Goal: Task Accomplishment & Management: Use online tool/utility

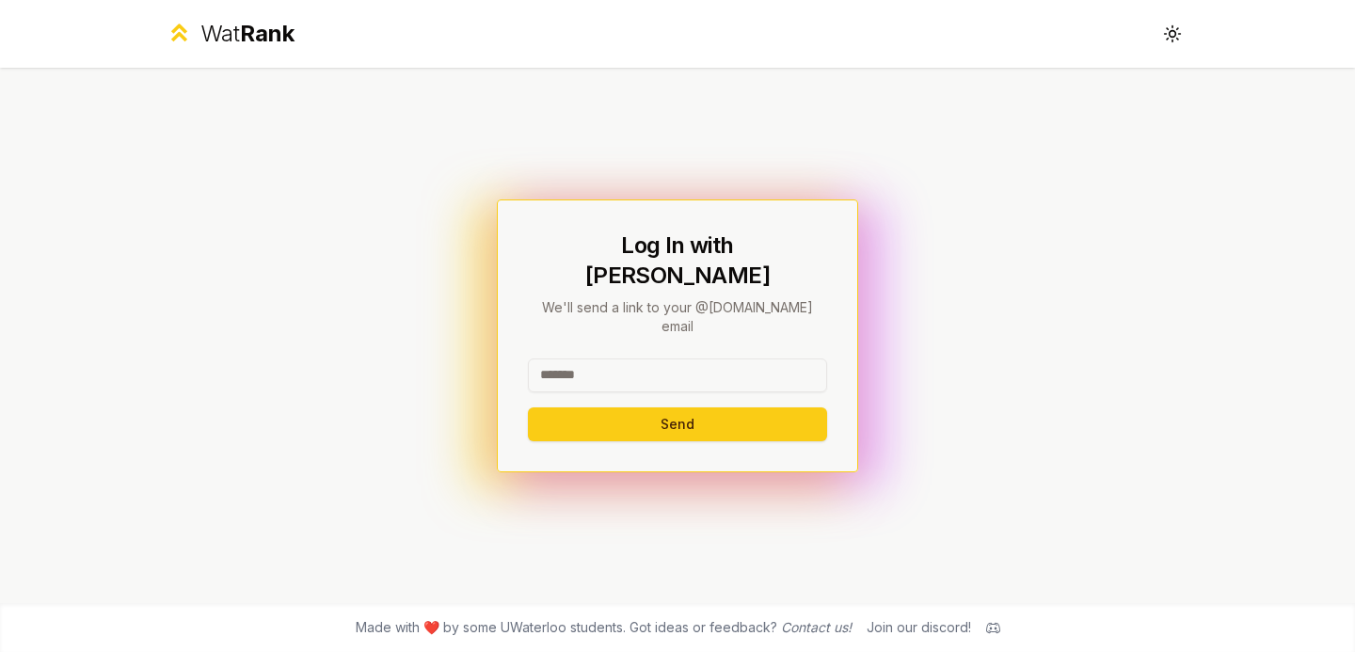
click at [655, 358] on input at bounding box center [677, 375] width 299 height 34
type input "********"
click at [693, 407] on button "Send" at bounding box center [677, 424] width 299 height 34
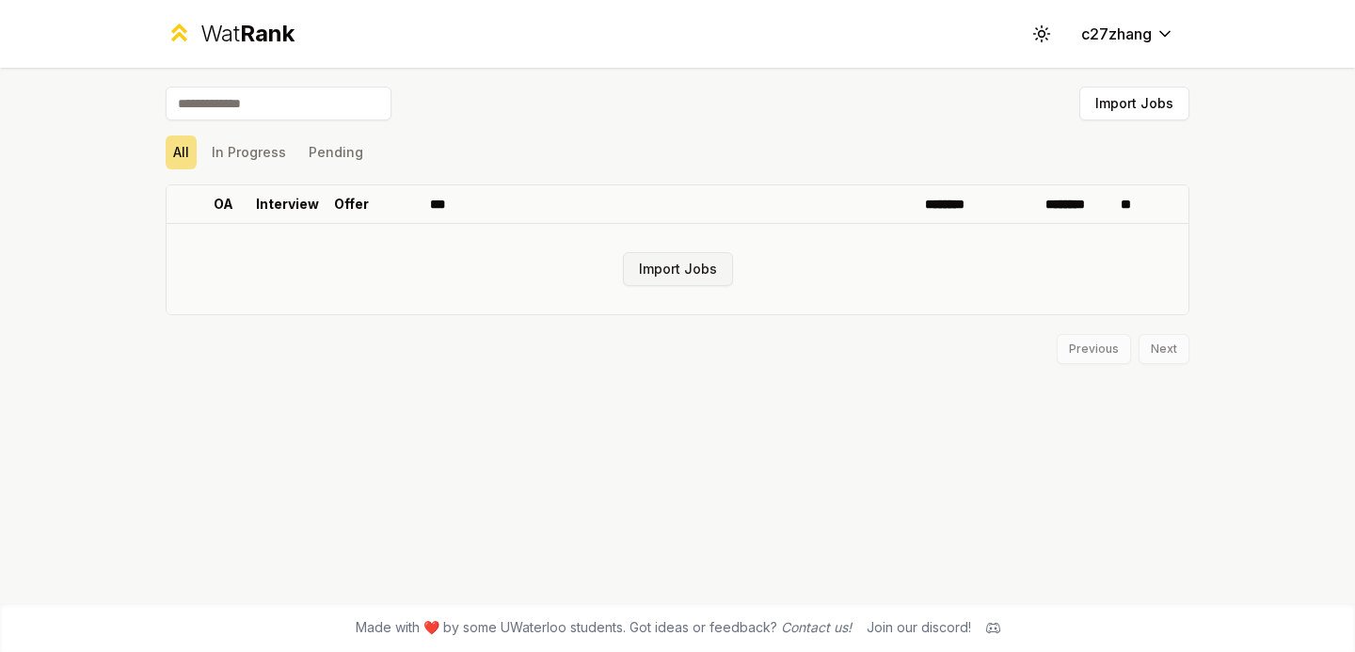
click at [674, 269] on button "Import Jobs" at bounding box center [678, 269] width 110 height 34
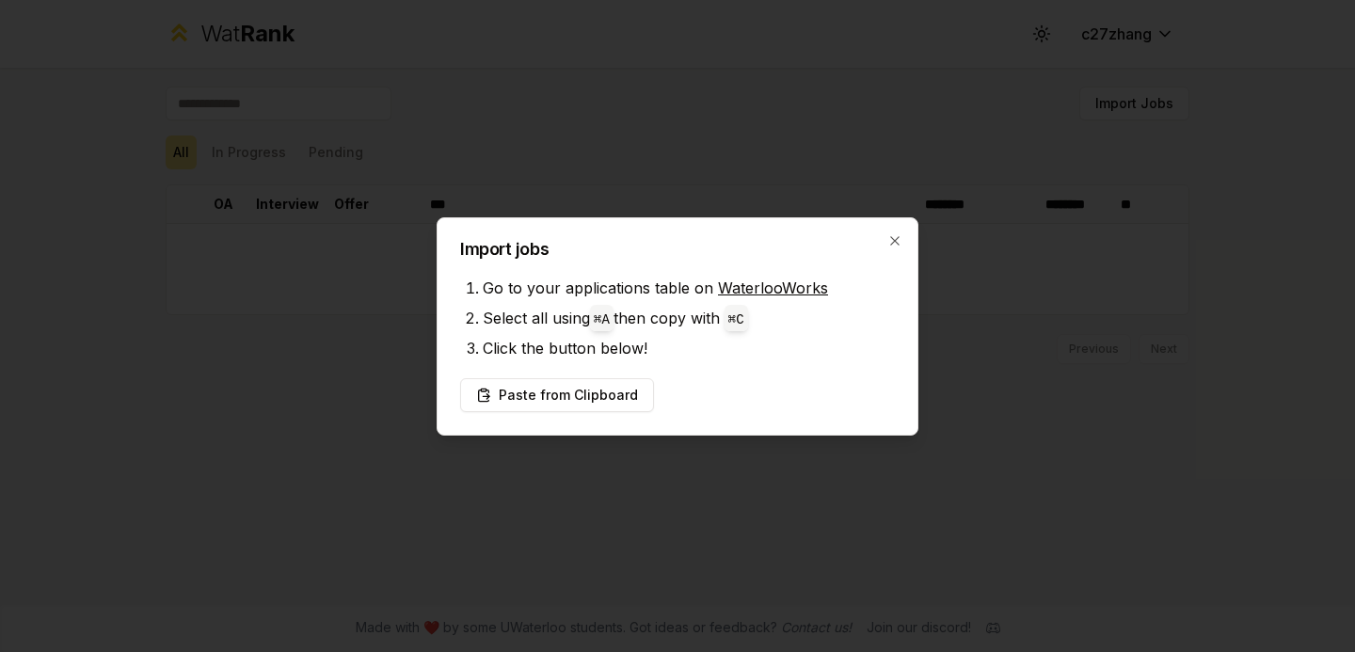
click at [739, 287] on link "WaterlooWorks" at bounding box center [773, 288] width 110 height 19
click at [506, 386] on button "Paste from Clipboard" at bounding box center [557, 395] width 194 height 34
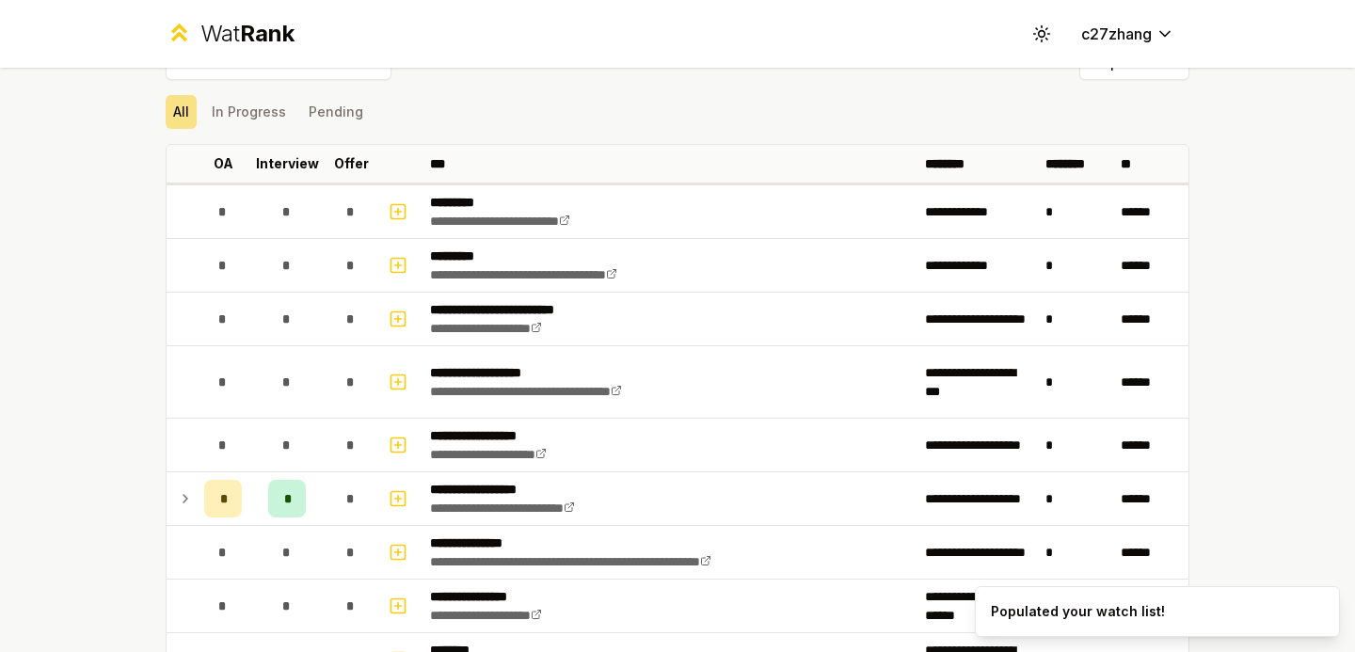
scroll to position [42, 0]
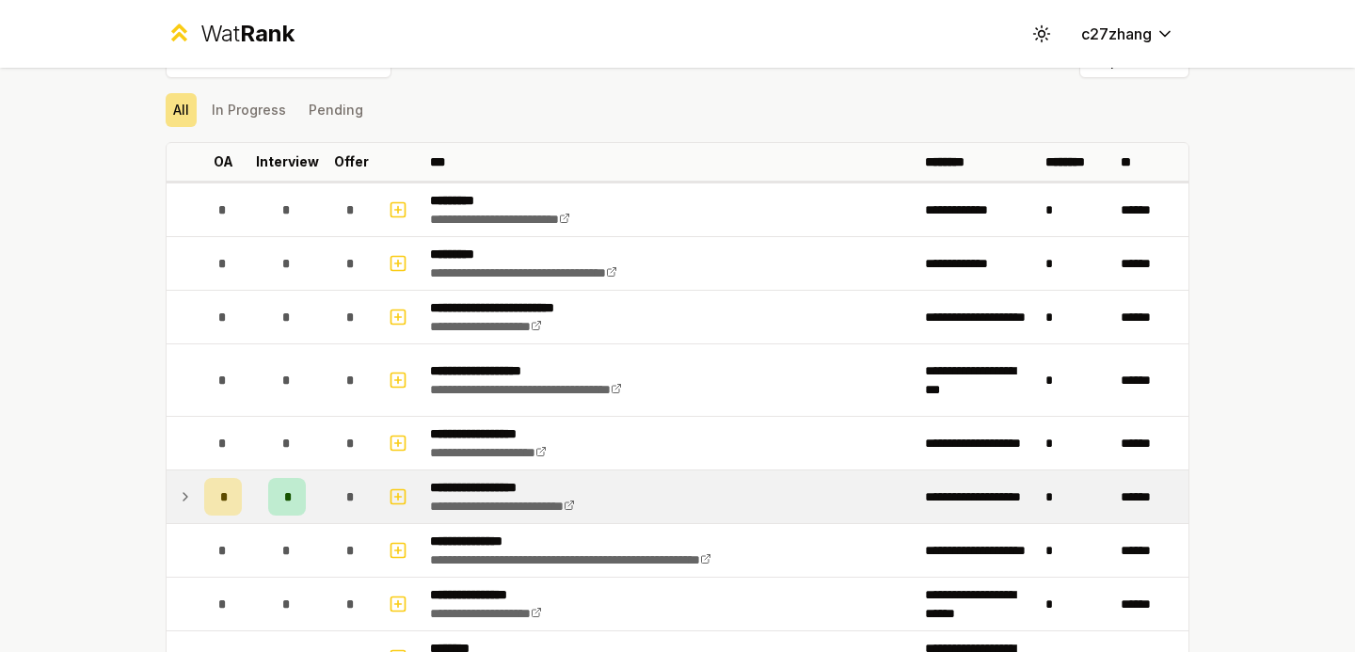
click at [181, 490] on icon at bounding box center [185, 497] width 15 height 23
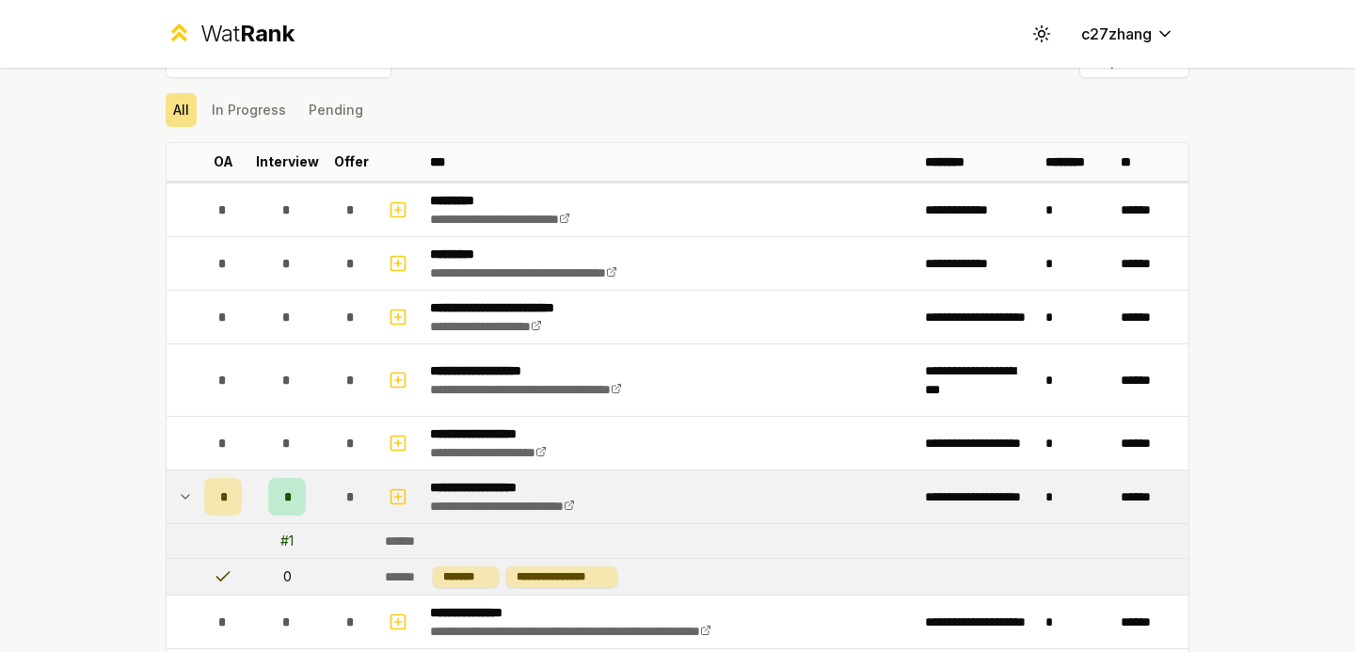
click at [183, 500] on icon at bounding box center [185, 497] width 15 height 23
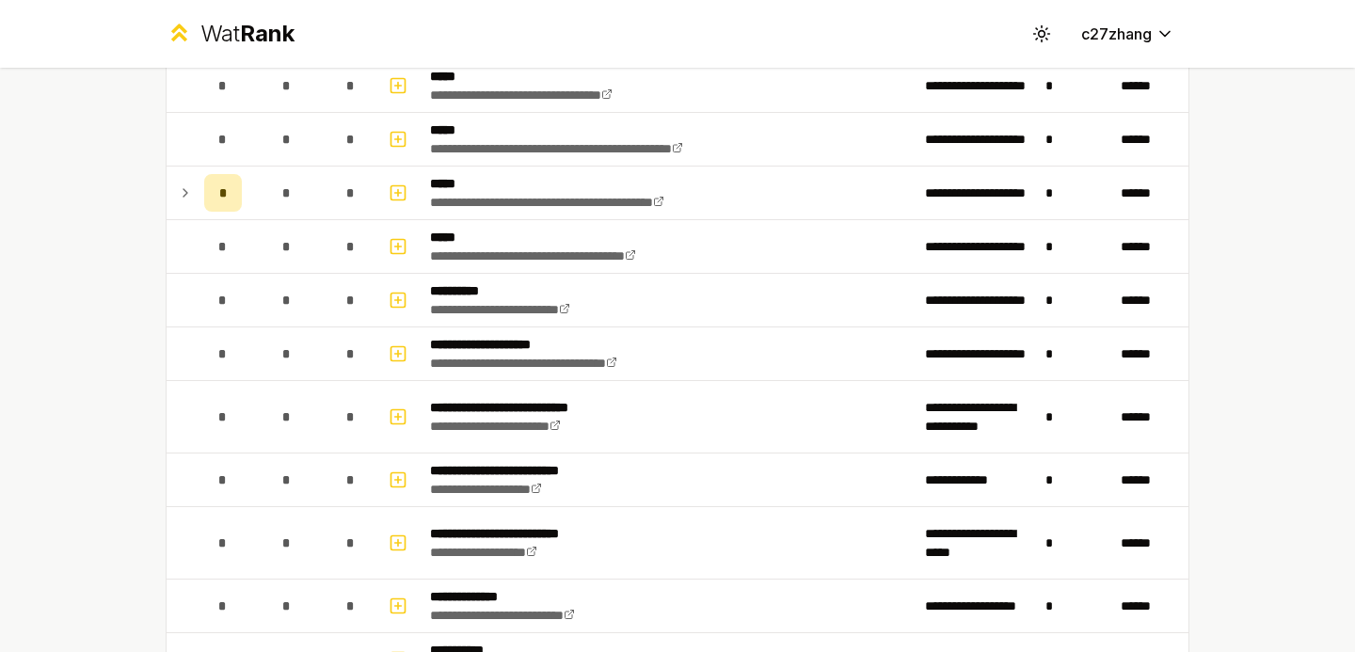
scroll to position [670, 0]
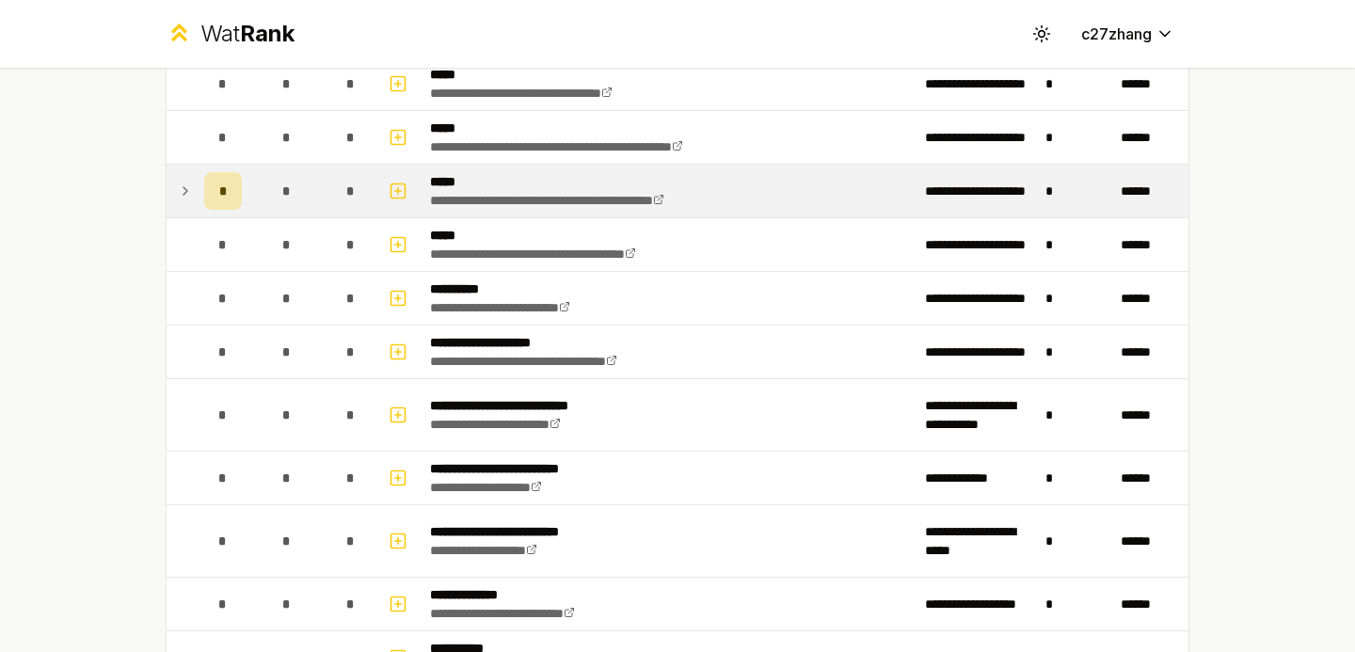
click at [181, 191] on icon at bounding box center [185, 191] width 15 height 23
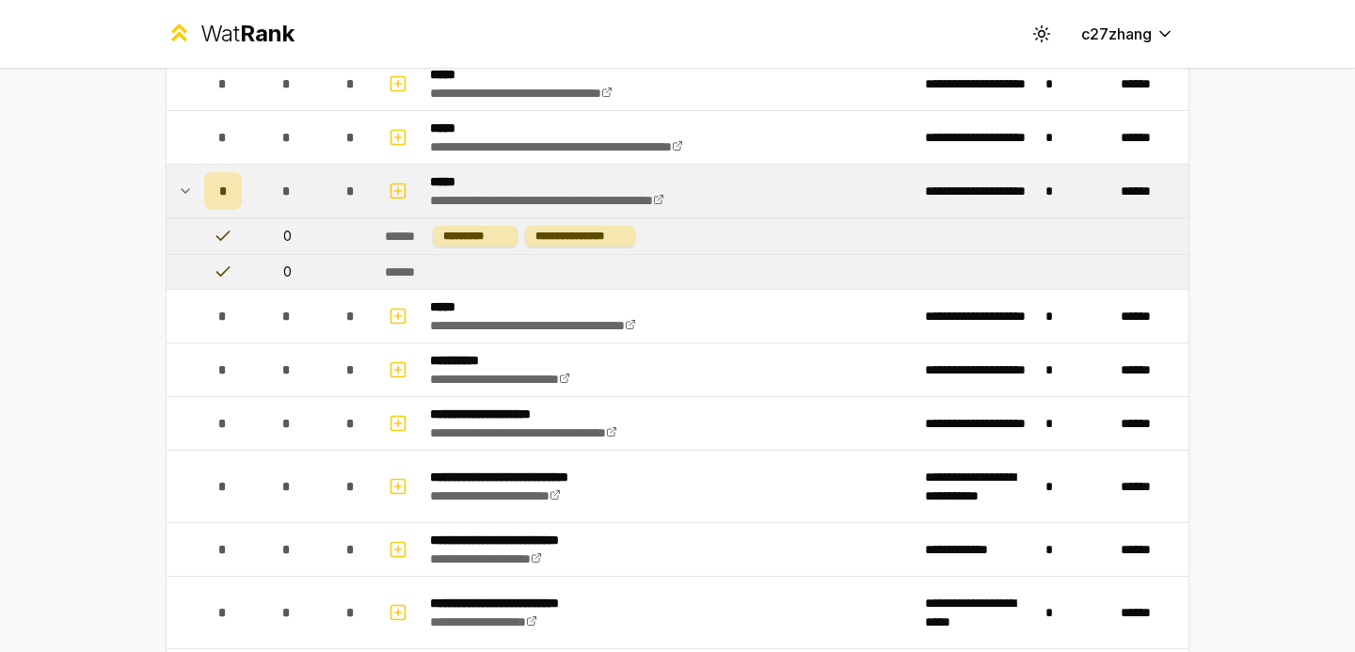
click at [181, 191] on icon at bounding box center [185, 191] width 15 height 23
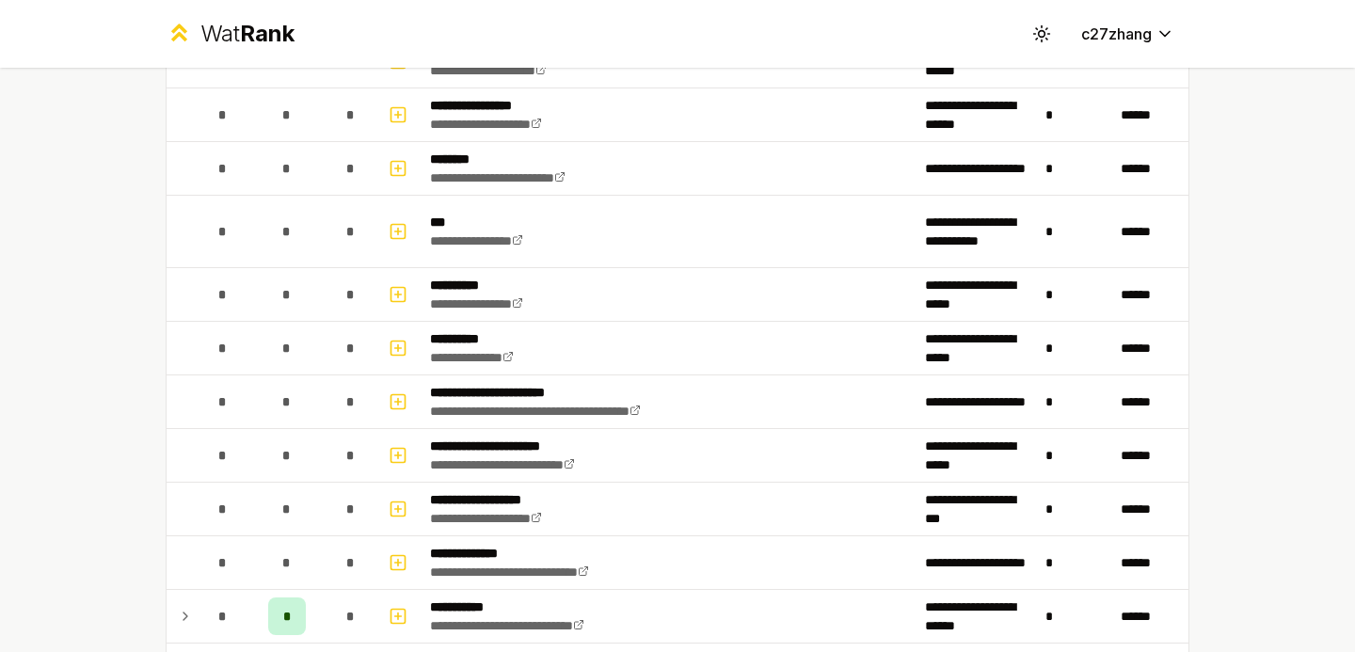
scroll to position [1773, 0]
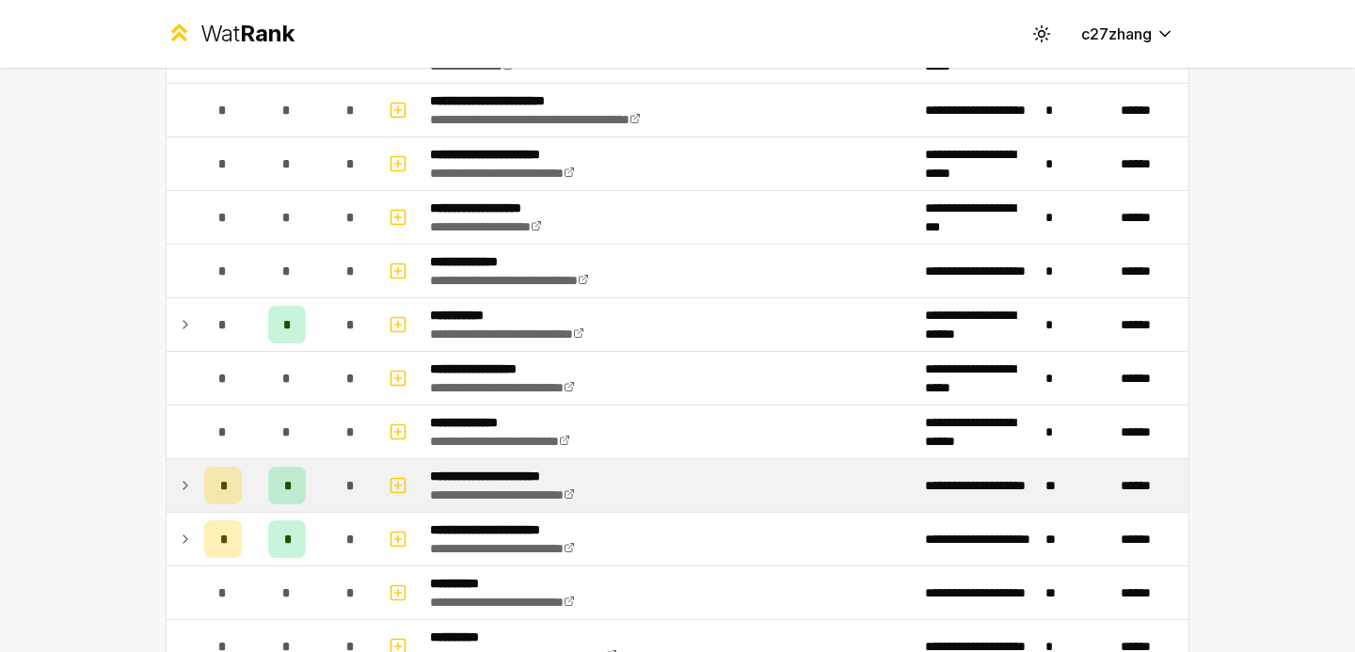
click at [184, 482] on icon at bounding box center [185, 485] width 15 height 23
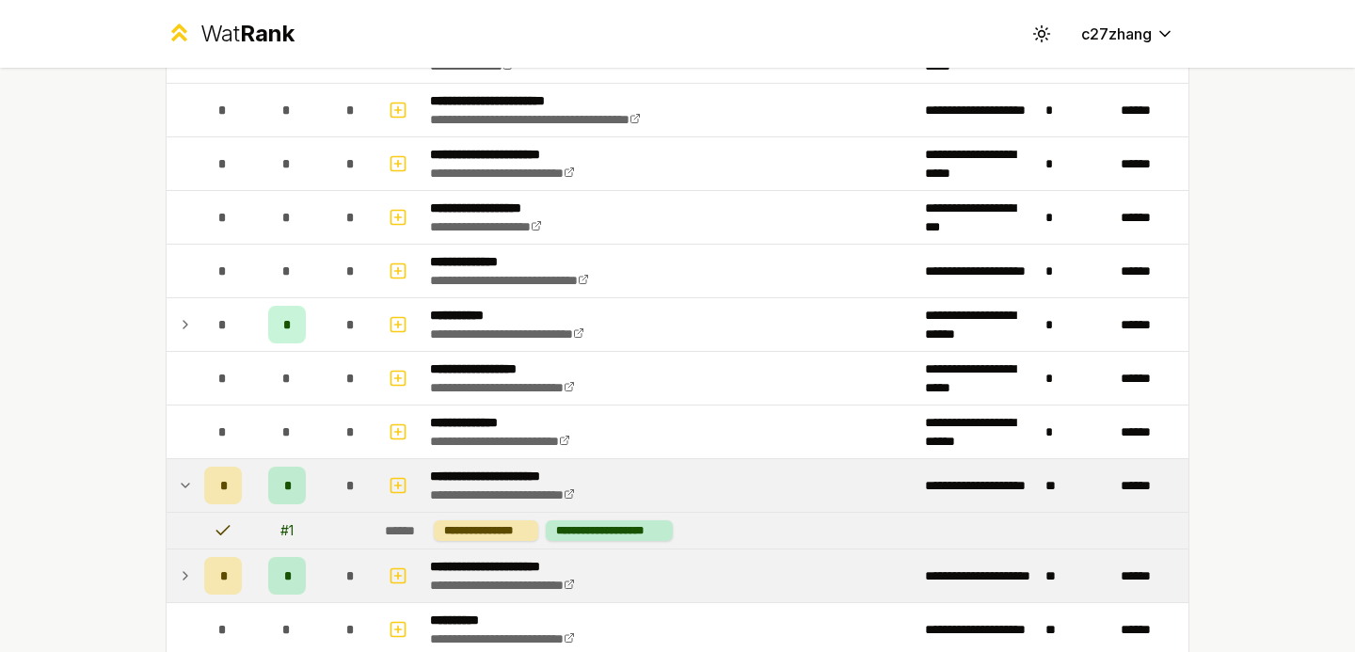
click at [187, 573] on icon at bounding box center [185, 576] width 15 height 23
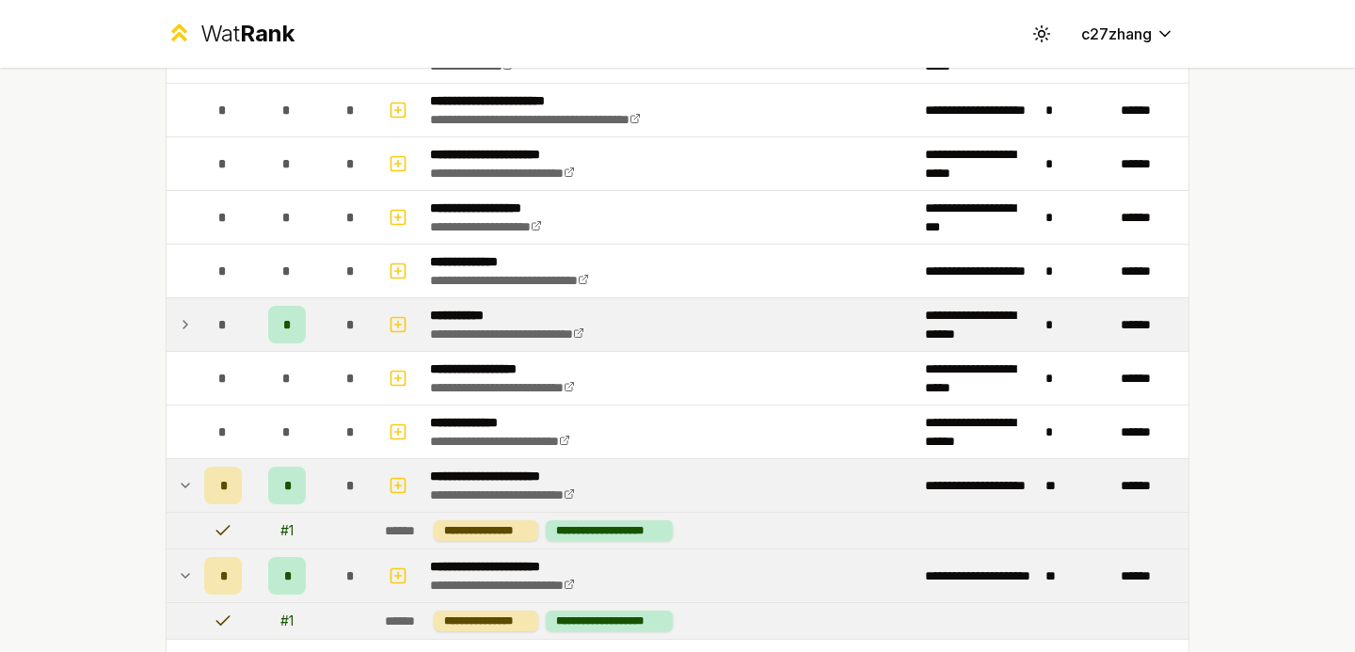
click at [191, 326] on icon at bounding box center [185, 324] width 15 height 23
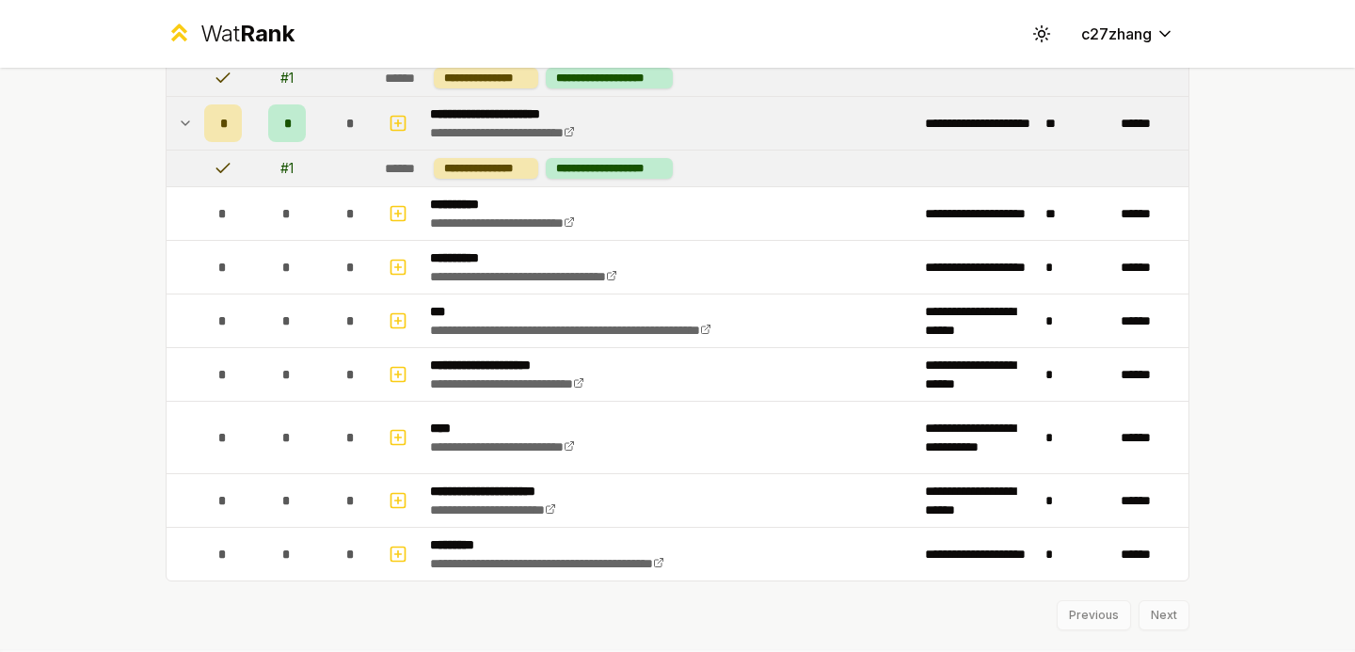
scroll to position [2343, 0]
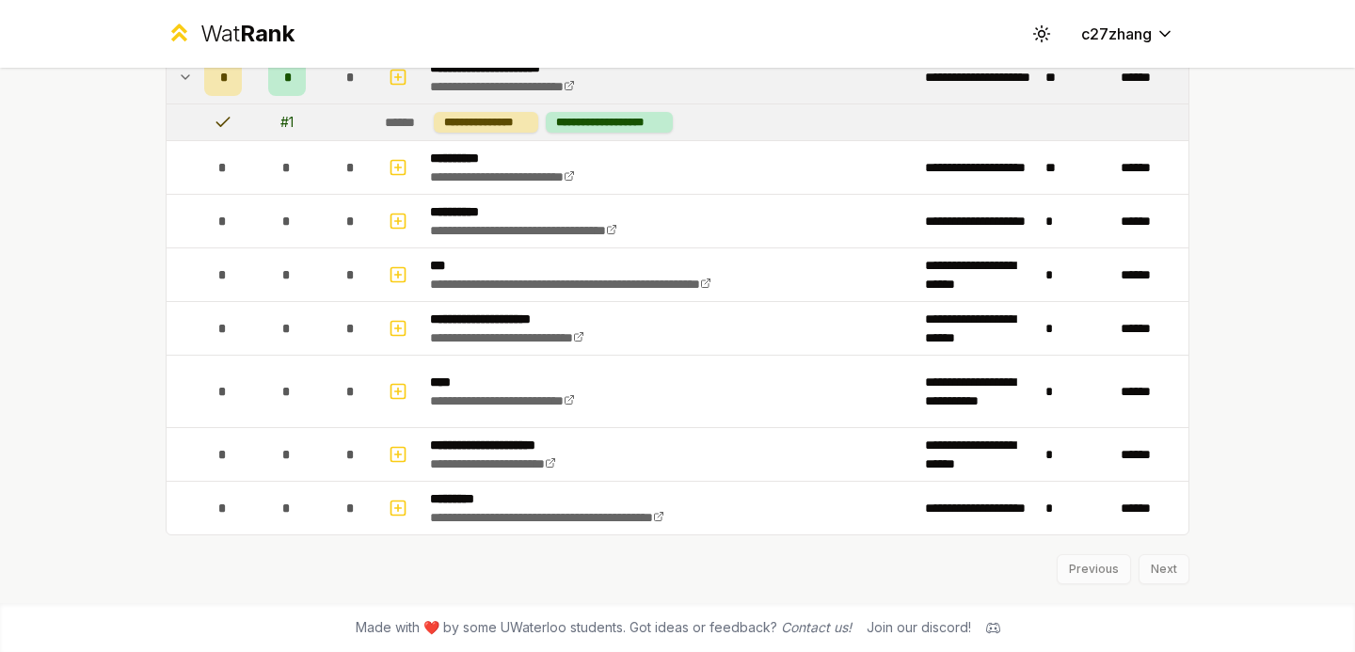
click at [1166, 563] on div "Previous Next" at bounding box center [678, 559] width 1024 height 49
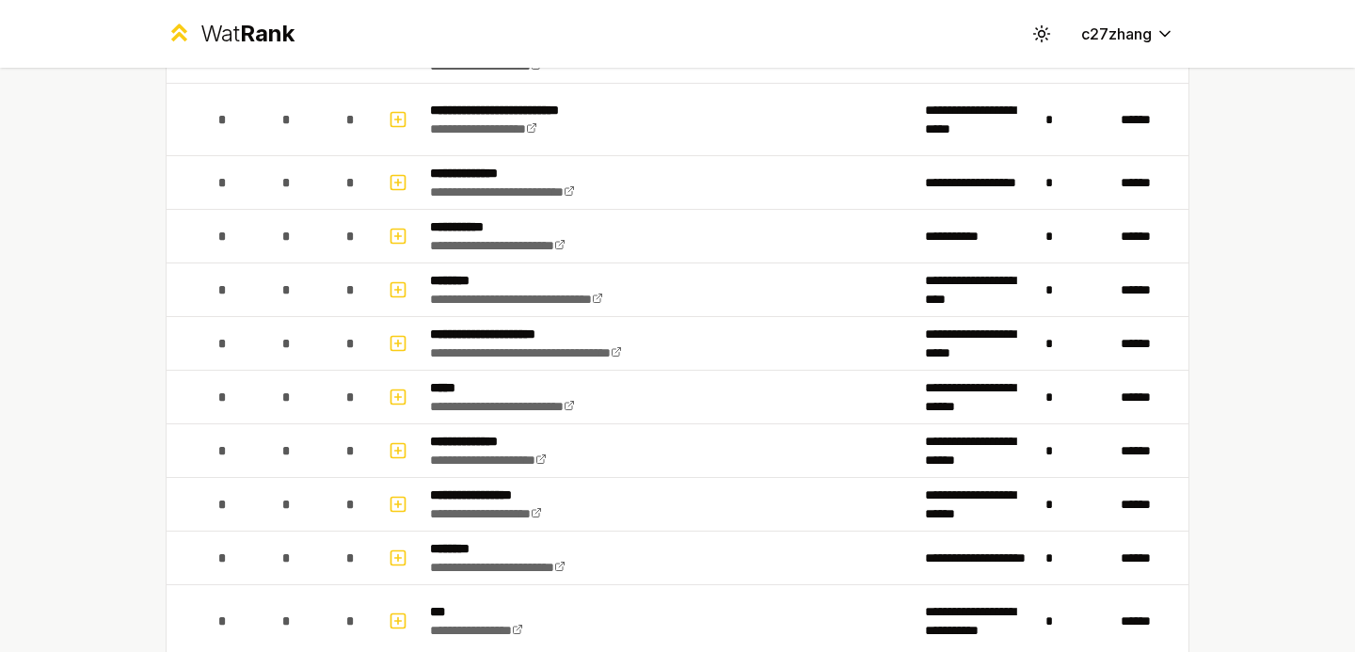
scroll to position [1082, 0]
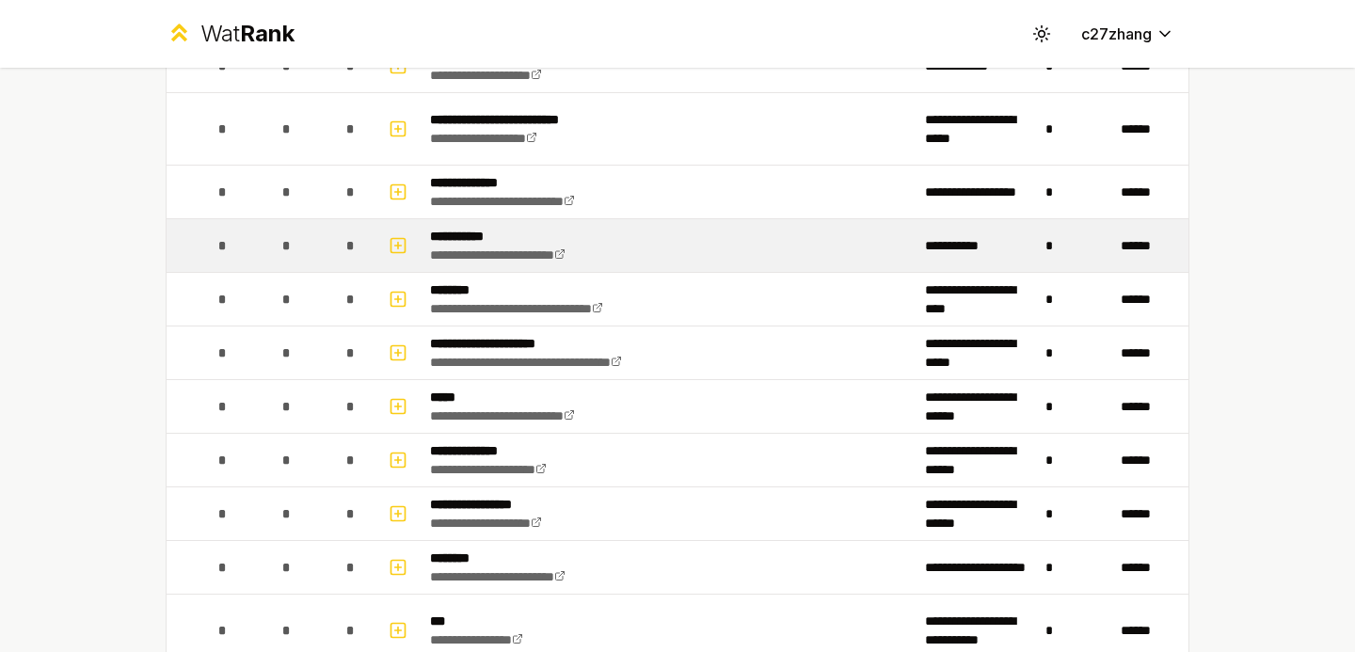
click at [1084, 247] on td "*" at bounding box center [1075, 245] width 75 height 53
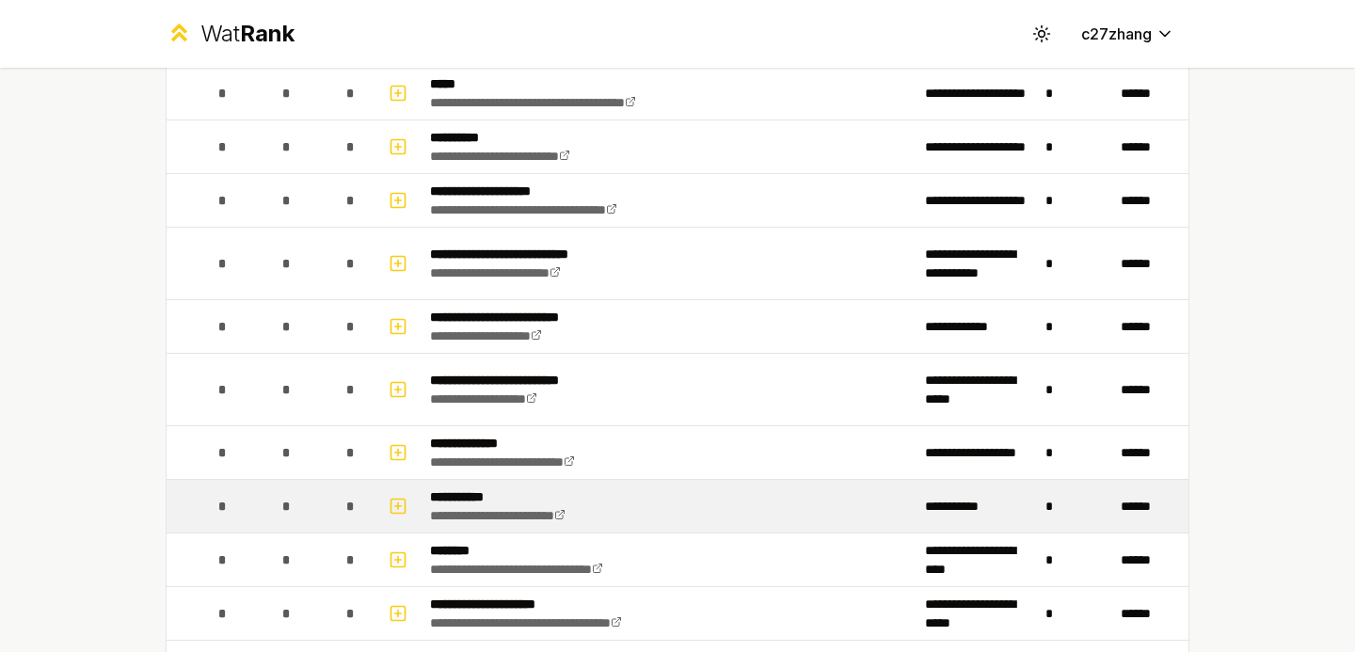
scroll to position [810, 0]
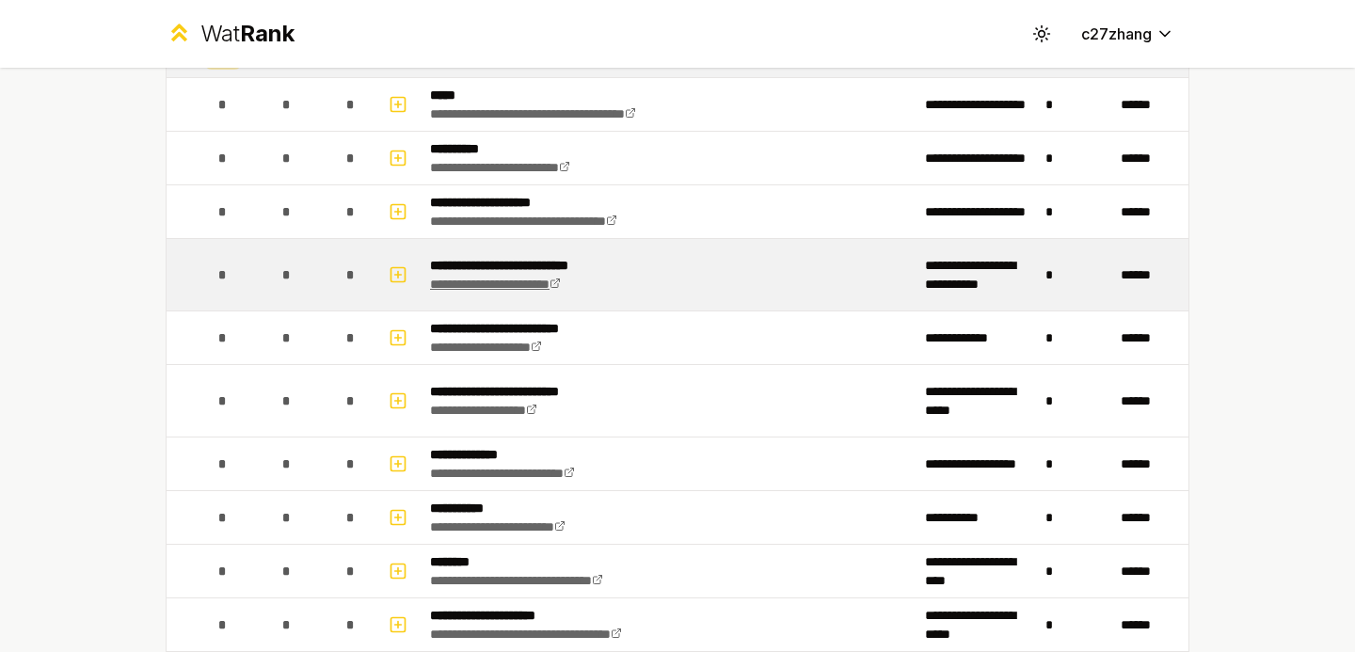
click at [561, 279] on link "**********" at bounding box center [495, 284] width 131 height 13
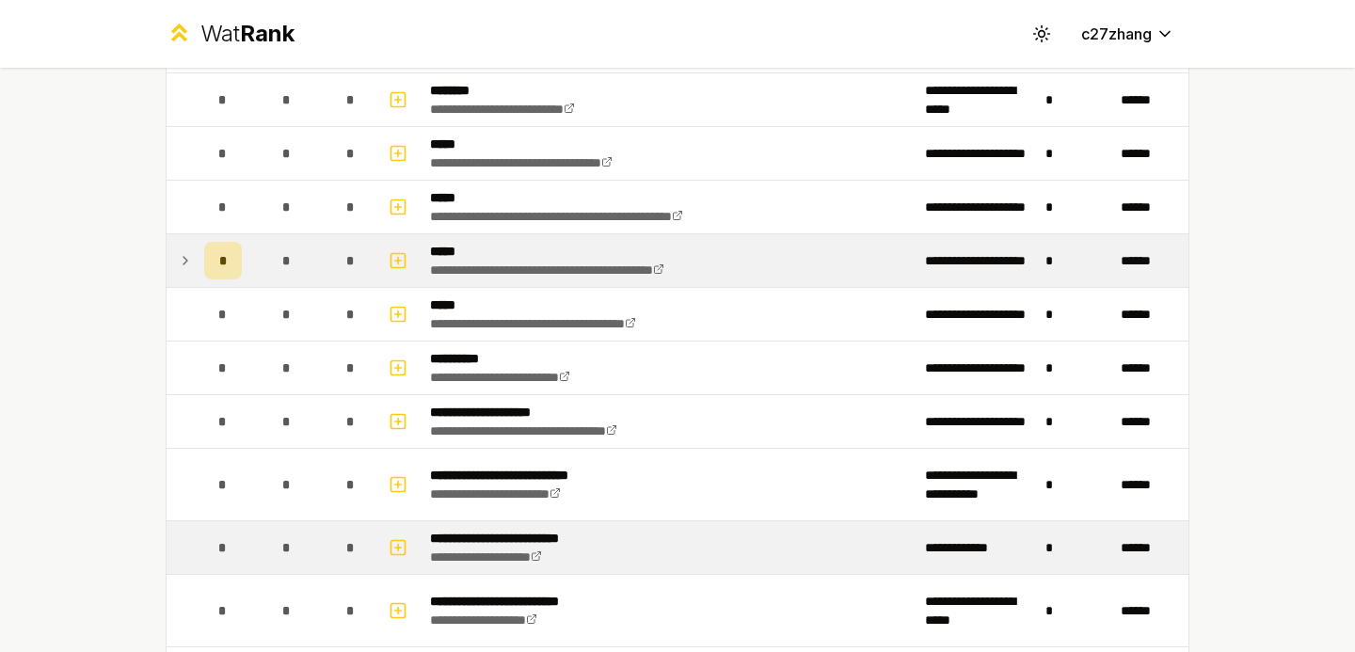
scroll to position [581, 0]
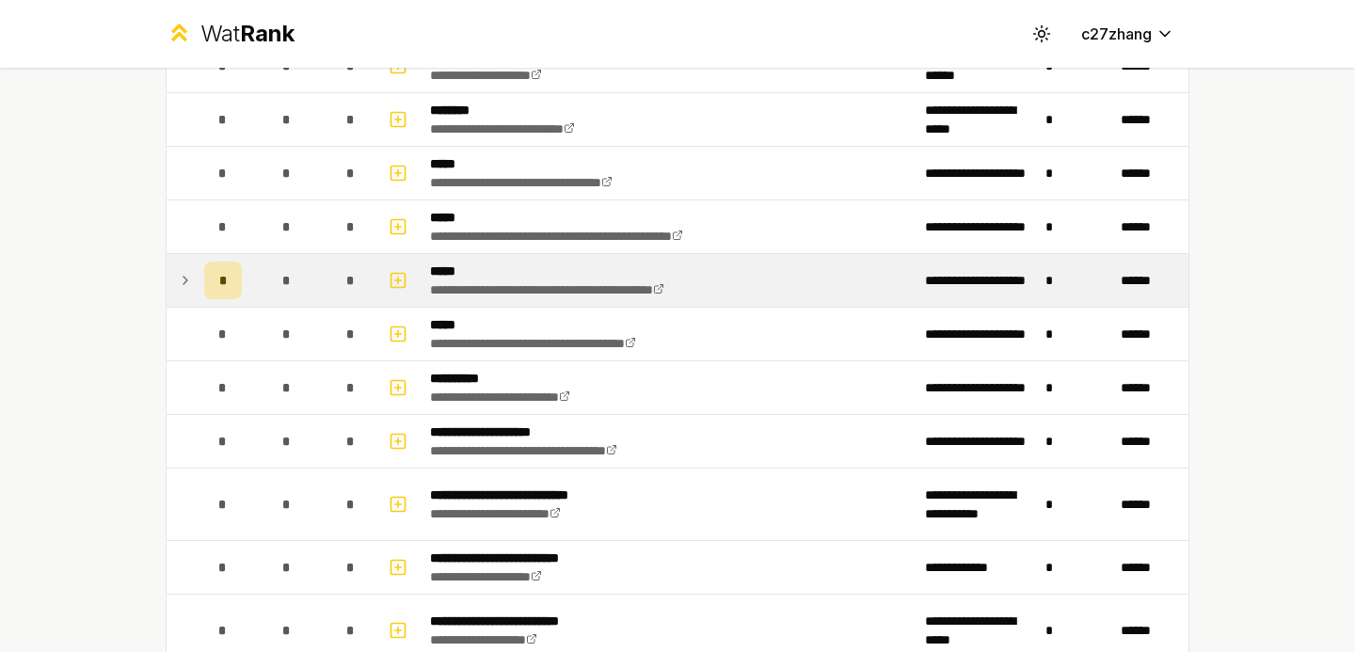
click at [183, 280] on icon at bounding box center [185, 280] width 15 height 23
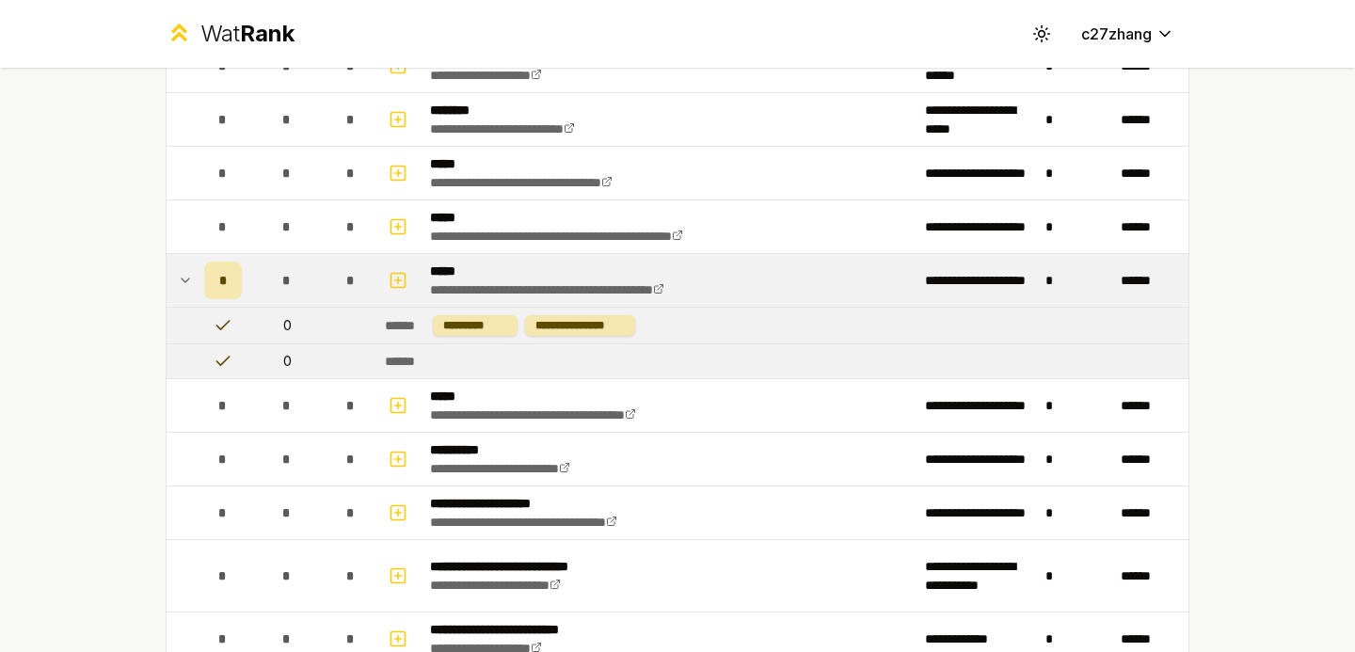
click at [183, 280] on icon at bounding box center [185, 280] width 15 height 23
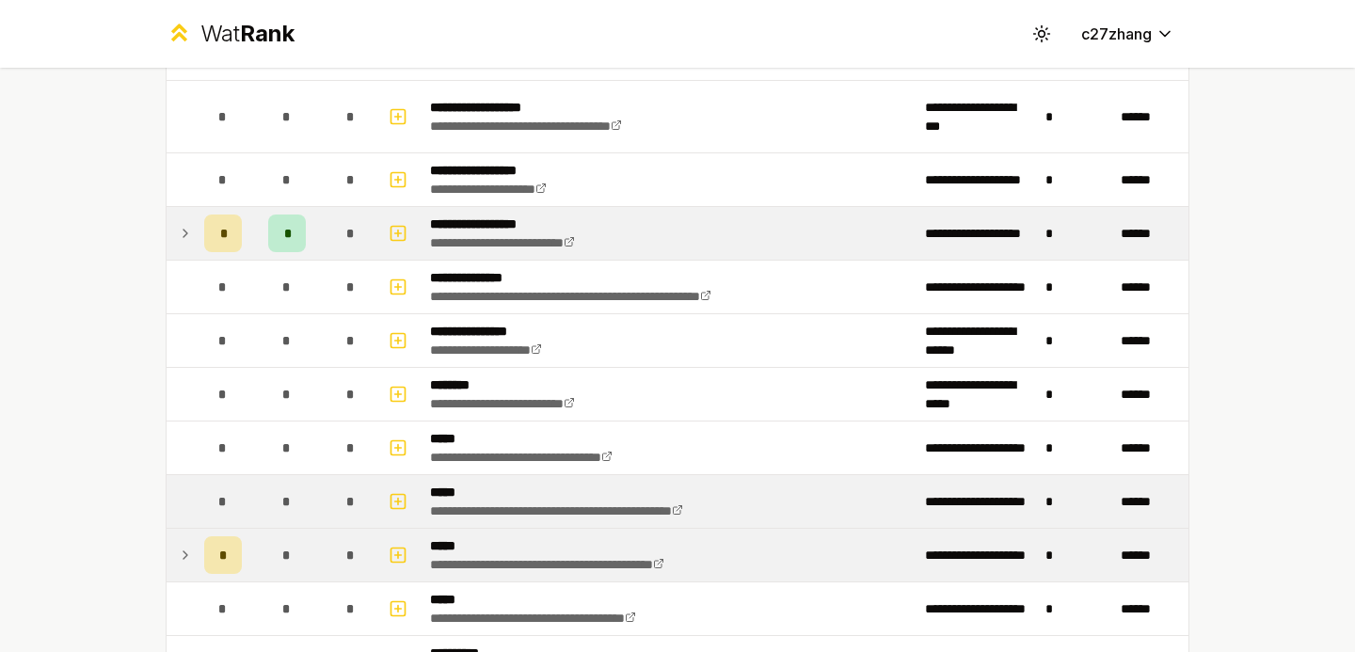
scroll to position [296, 0]
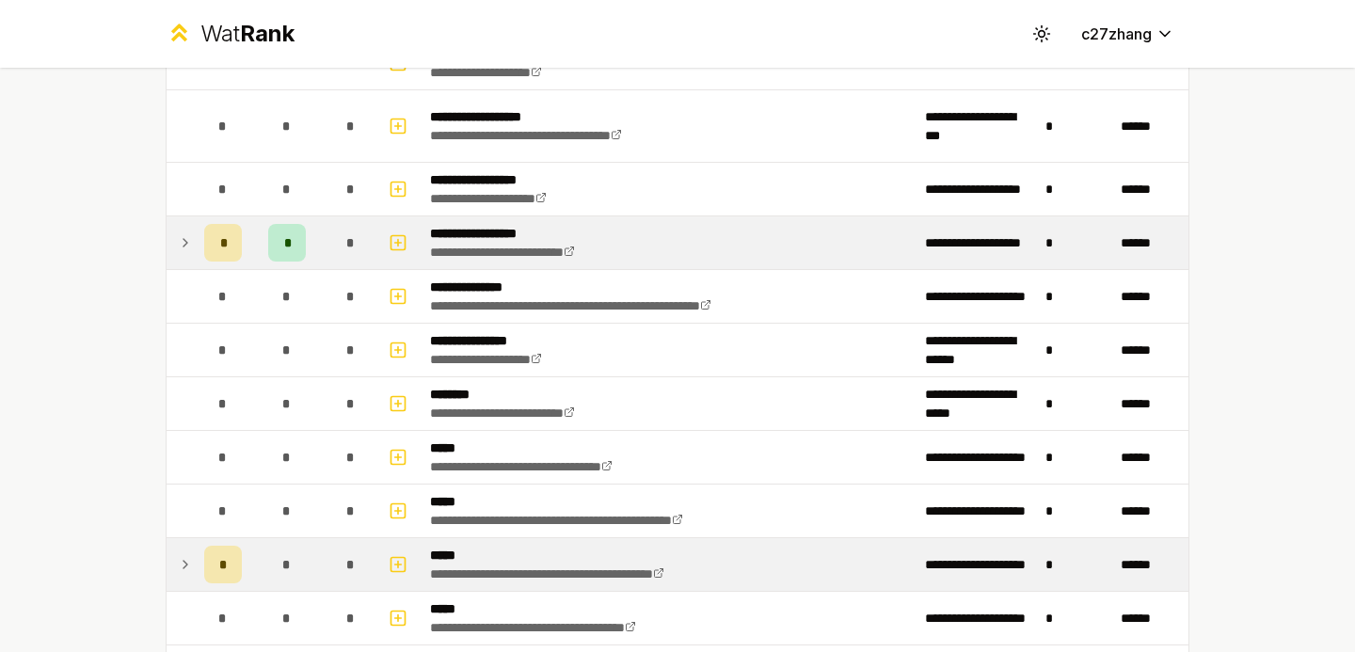
click at [182, 238] on icon at bounding box center [185, 242] width 15 height 23
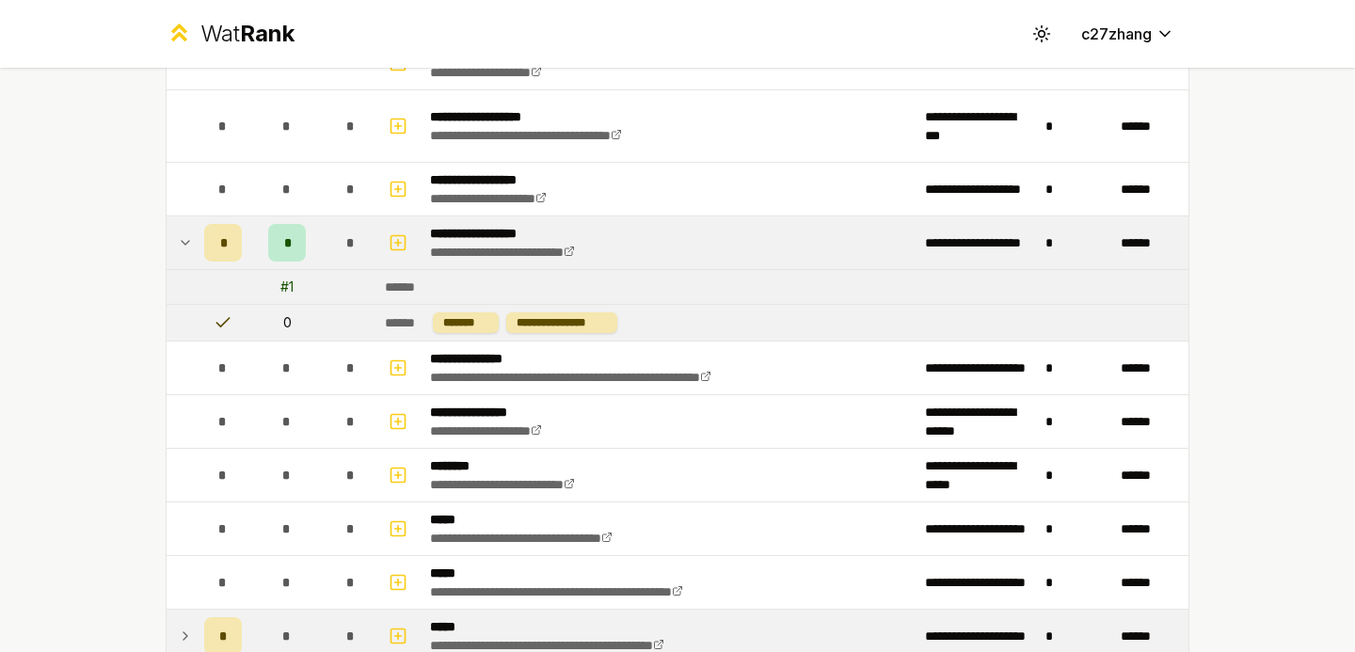
click at [182, 238] on icon at bounding box center [185, 242] width 15 height 23
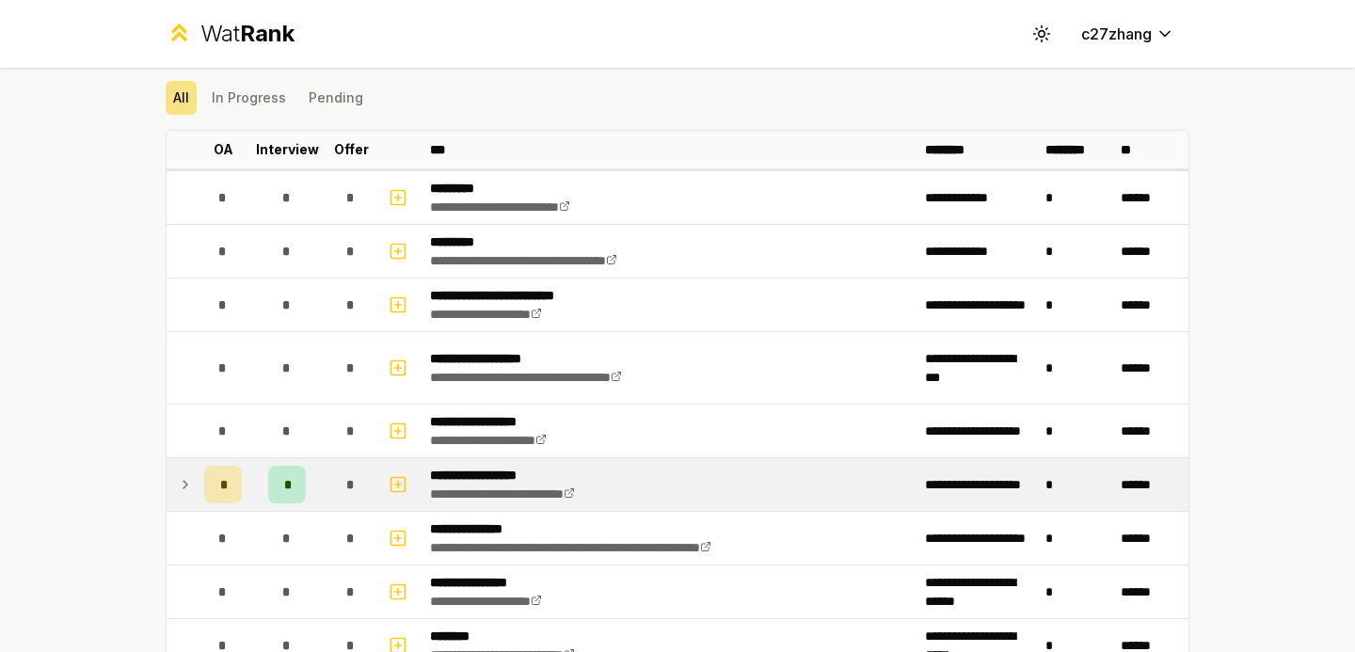
scroll to position [0, 0]
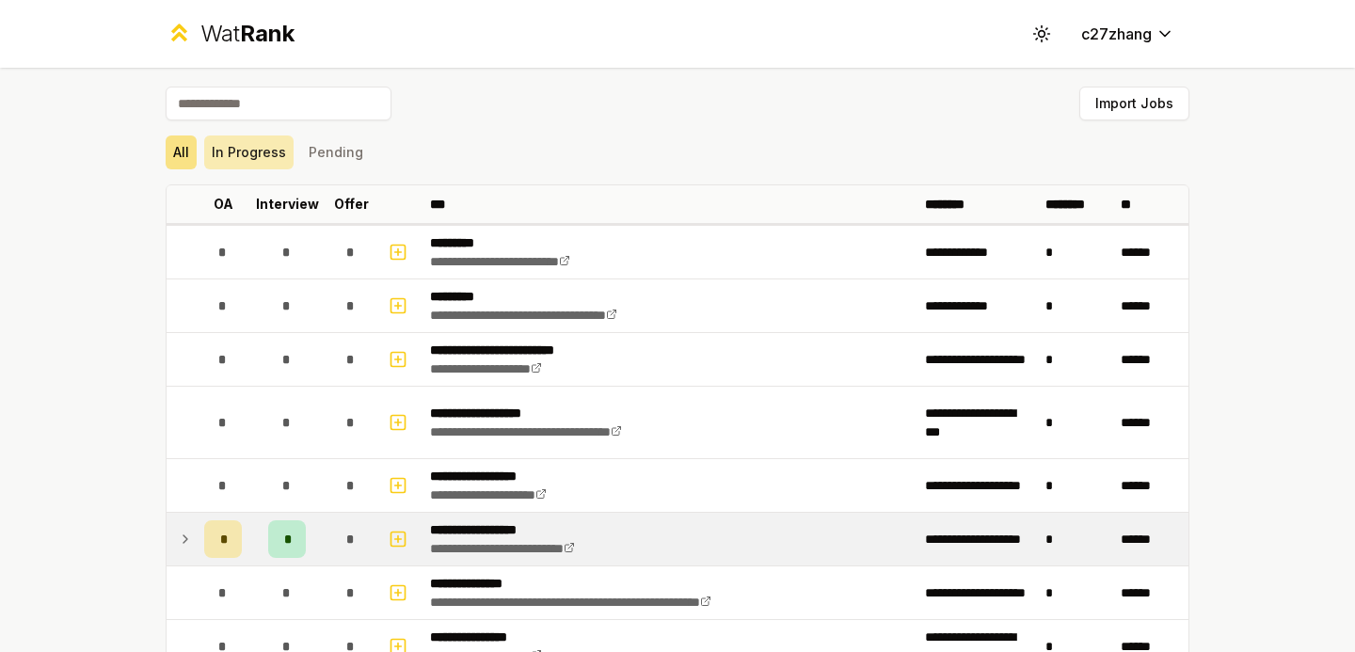
click at [250, 147] on button "In Progress" at bounding box center [248, 152] width 89 height 34
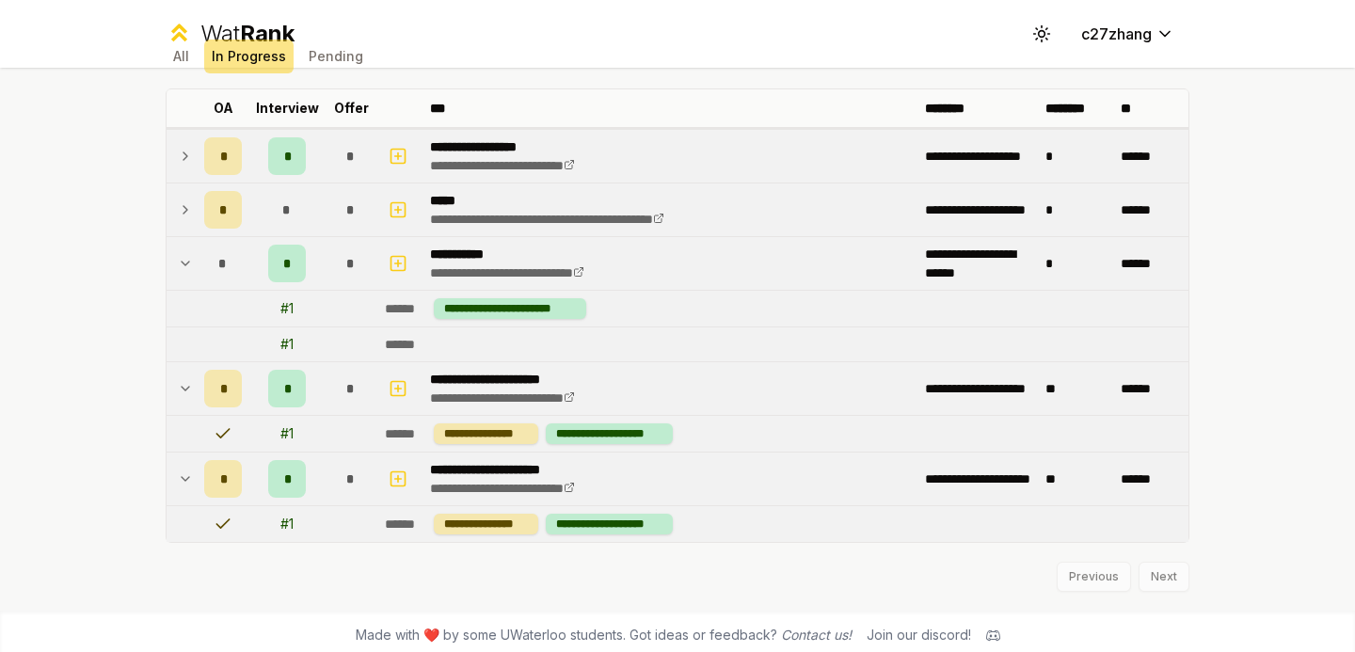
scroll to position [104, 0]
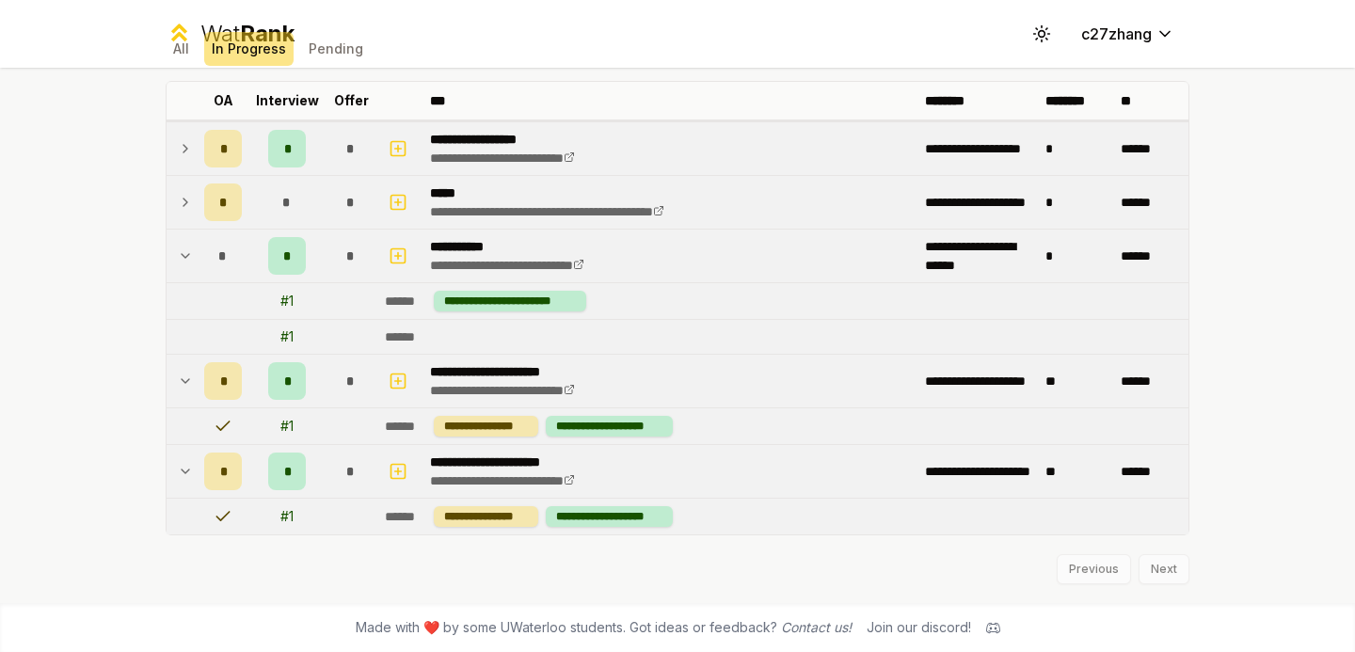
click at [183, 255] on icon at bounding box center [186, 256] width 8 height 4
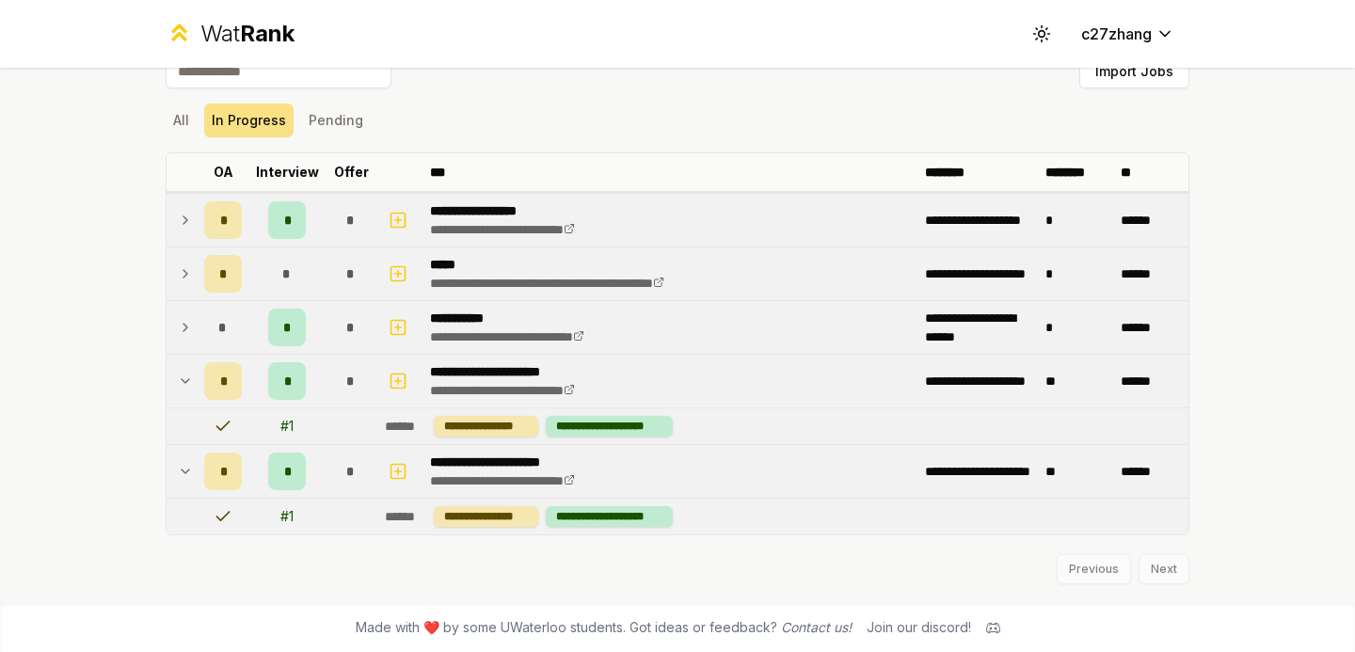
click at [183, 276] on icon at bounding box center [185, 274] width 15 height 23
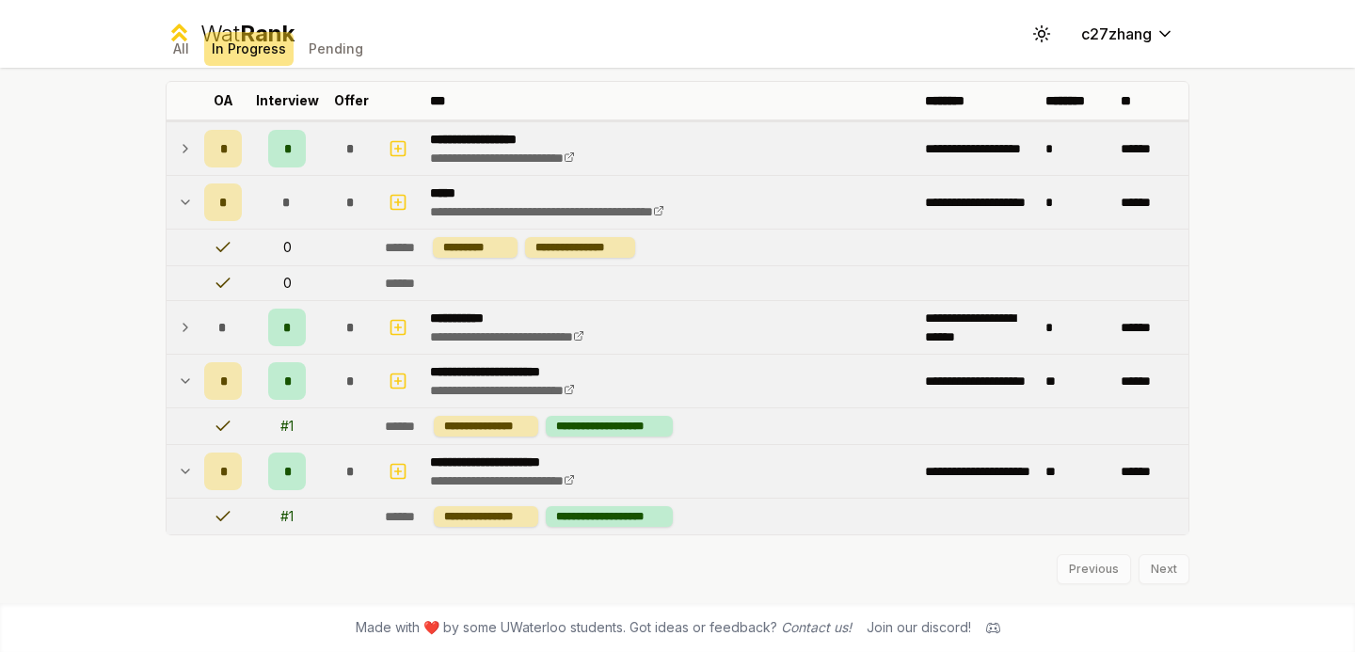
click at [188, 156] on icon at bounding box center [185, 148] width 15 height 23
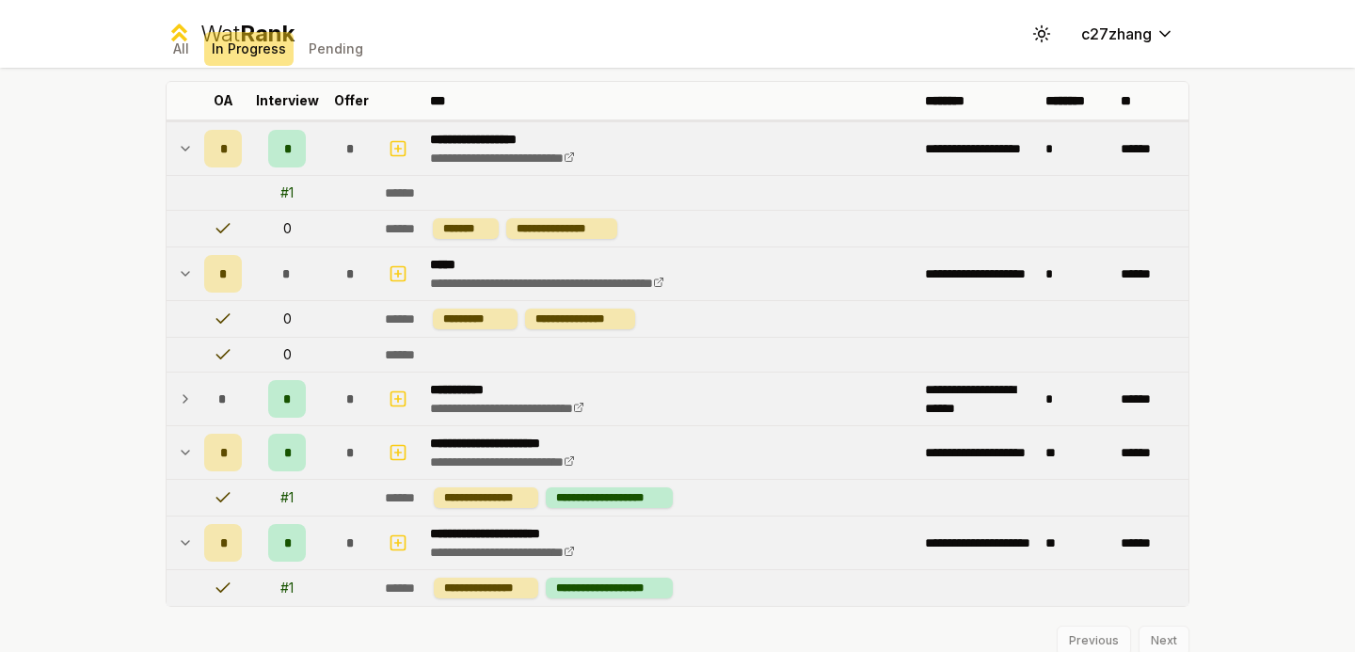
click at [184, 406] on icon at bounding box center [185, 399] width 15 height 23
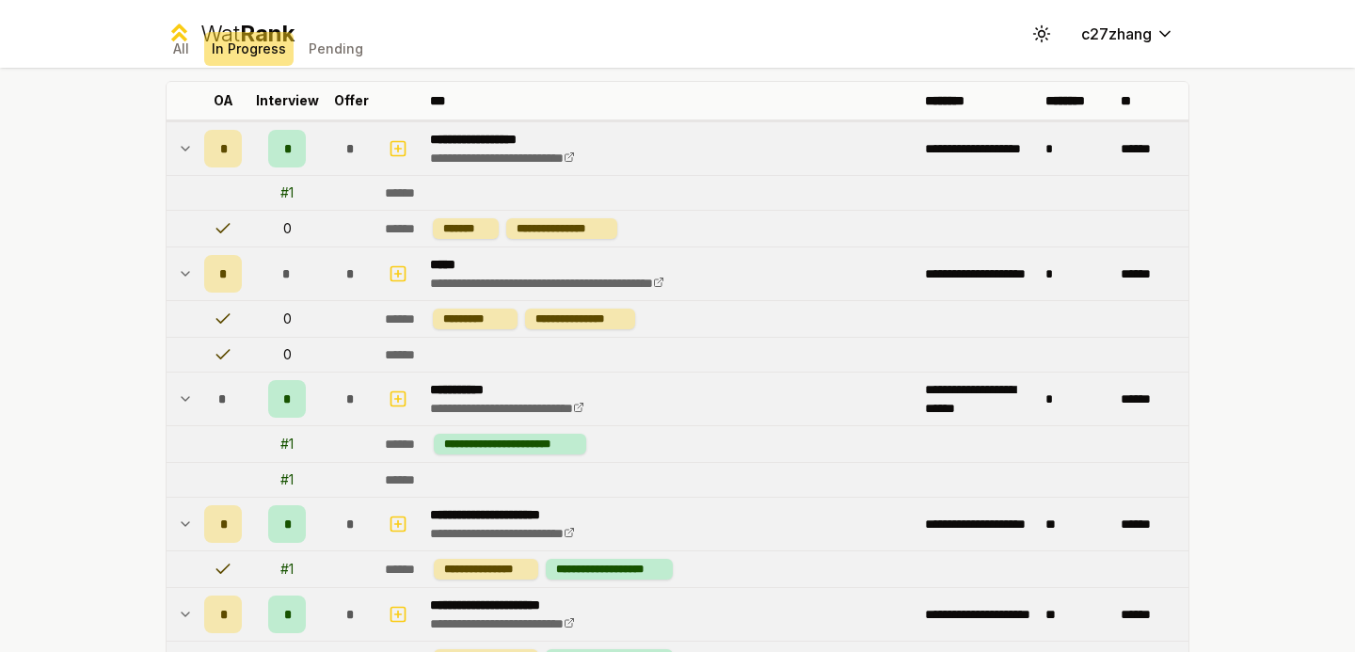
scroll to position [23, 0]
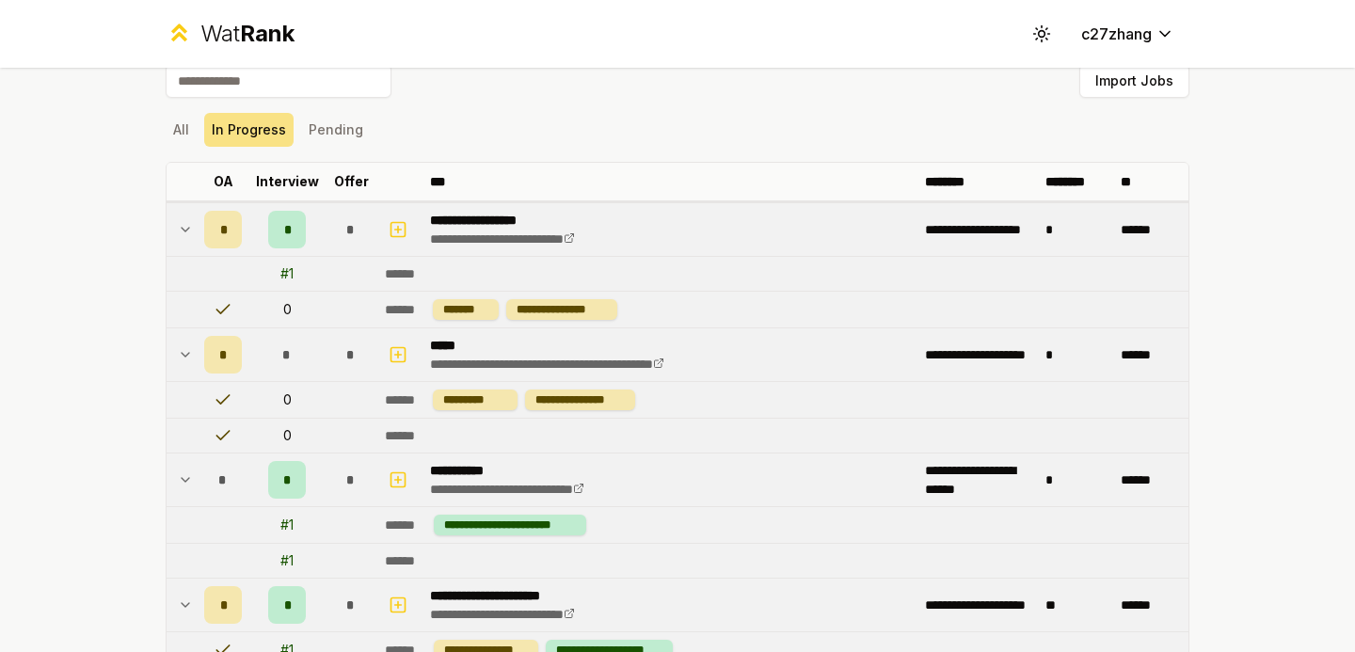
click at [329, 102] on div "Import Jobs" at bounding box center [678, 84] width 1024 height 41
click at [329, 125] on button "Pending" at bounding box center [336, 130] width 70 height 34
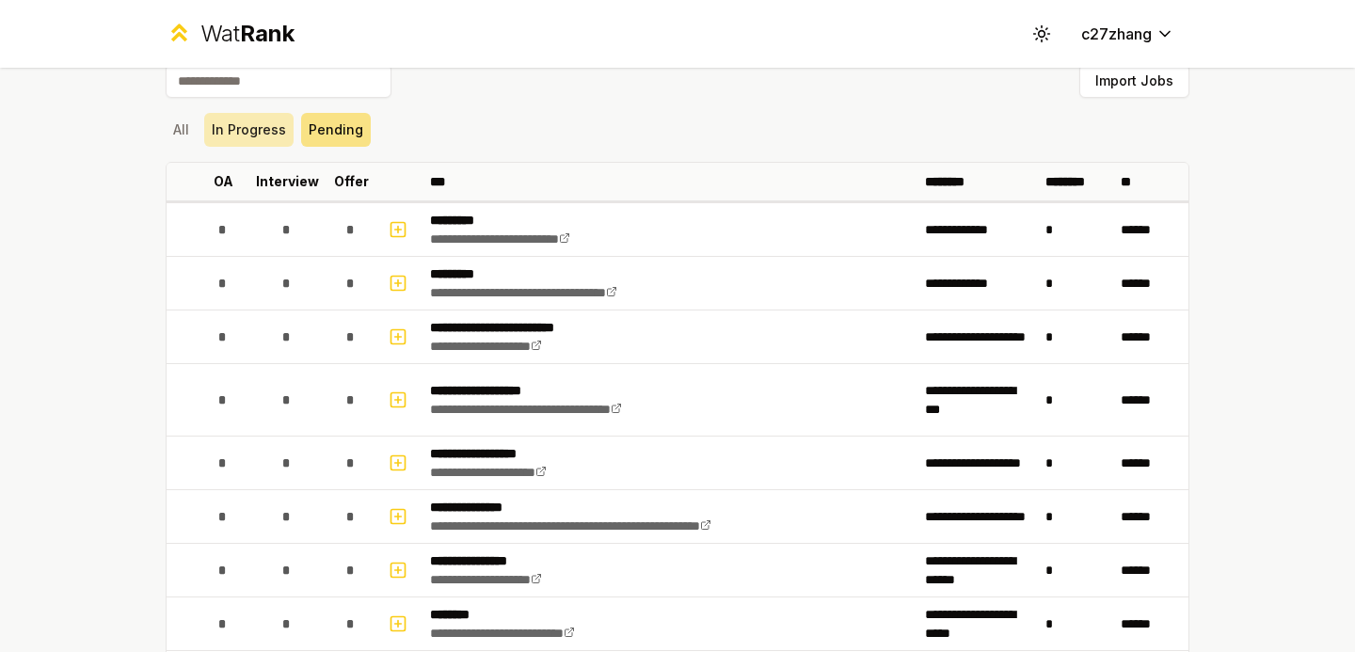
click at [261, 134] on button "In Progress" at bounding box center [248, 130] width 89 height 34
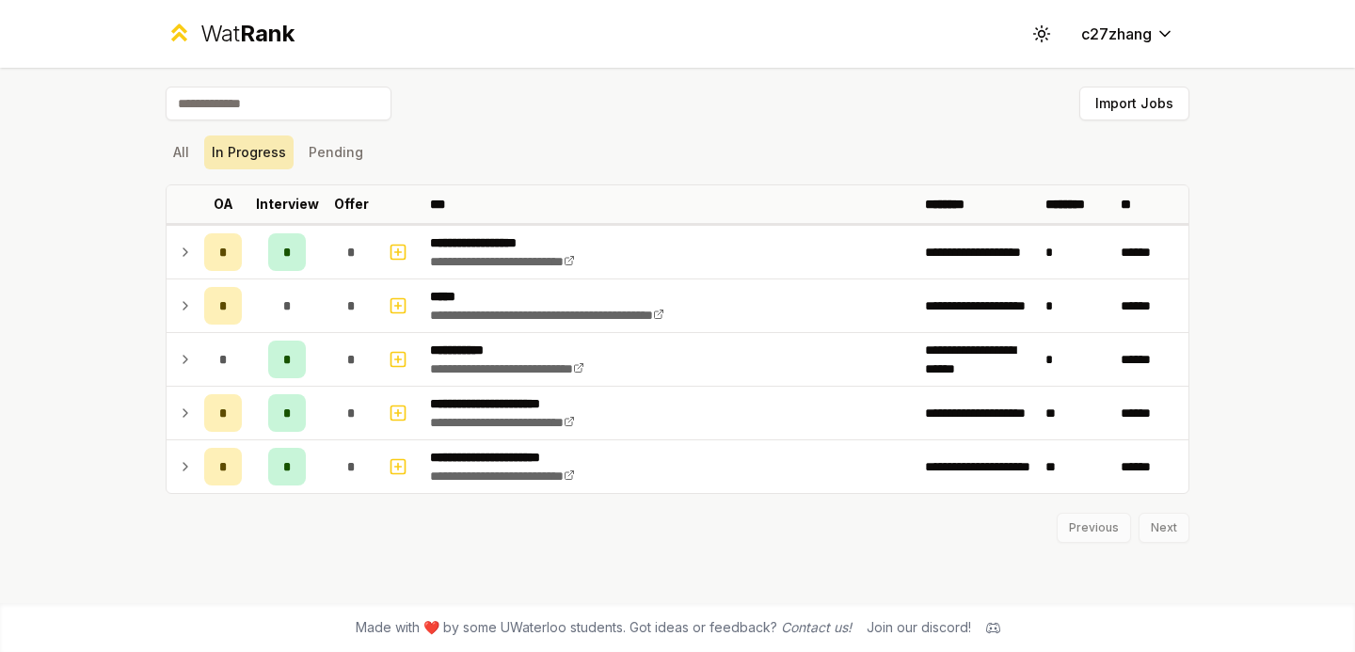
scroll to position [0, 0]
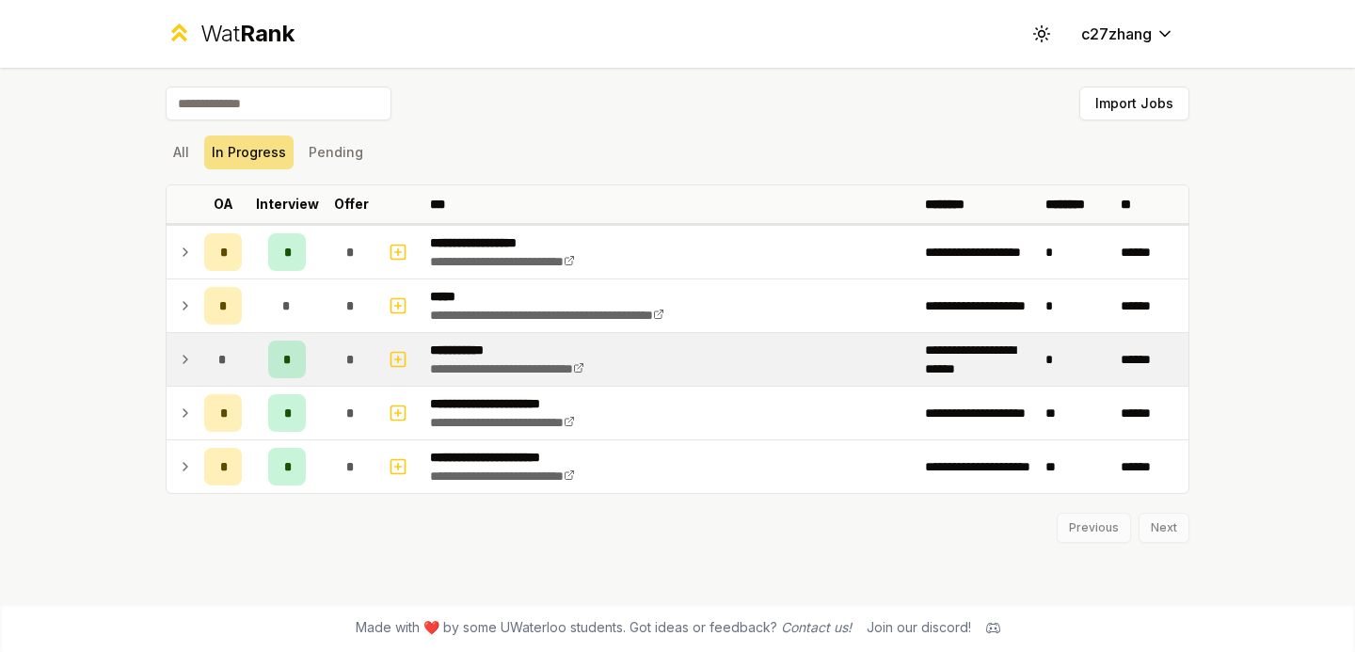
click at [185, 357] on icon at bounding box center [185, 359] width 15 height 23
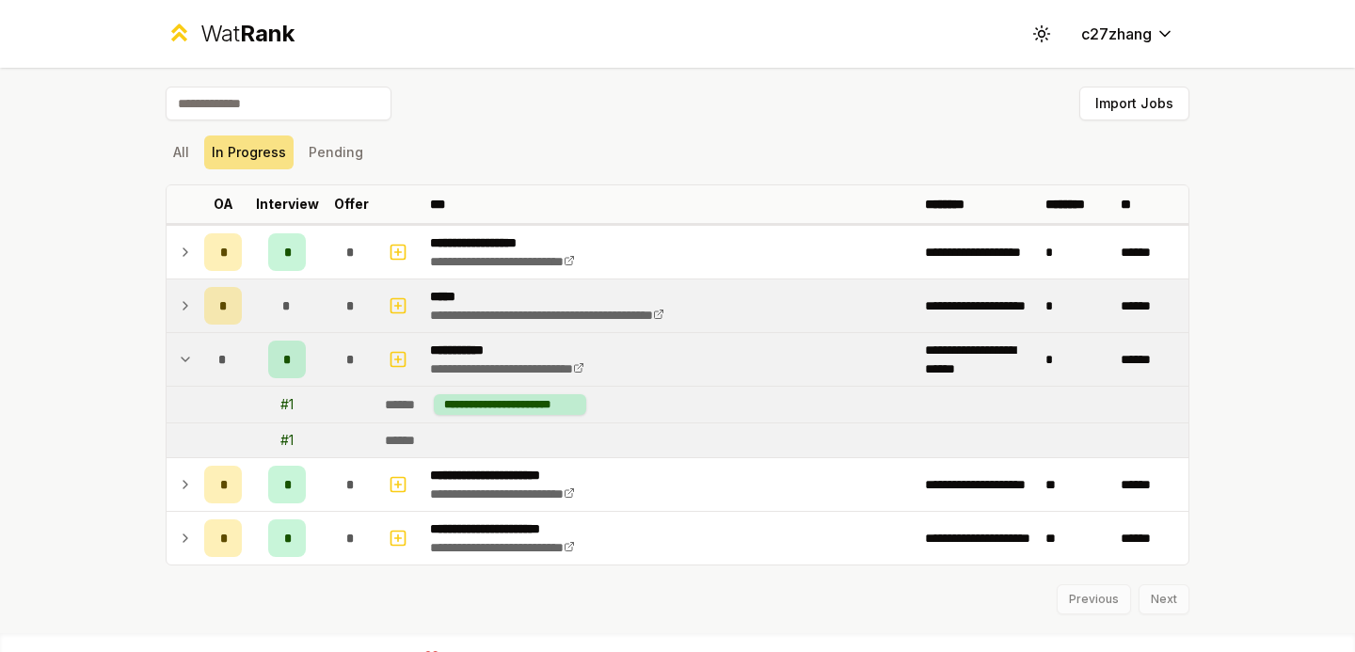
click at [183, 297] on icon at bounding box center [185, 306] width 15 height 23
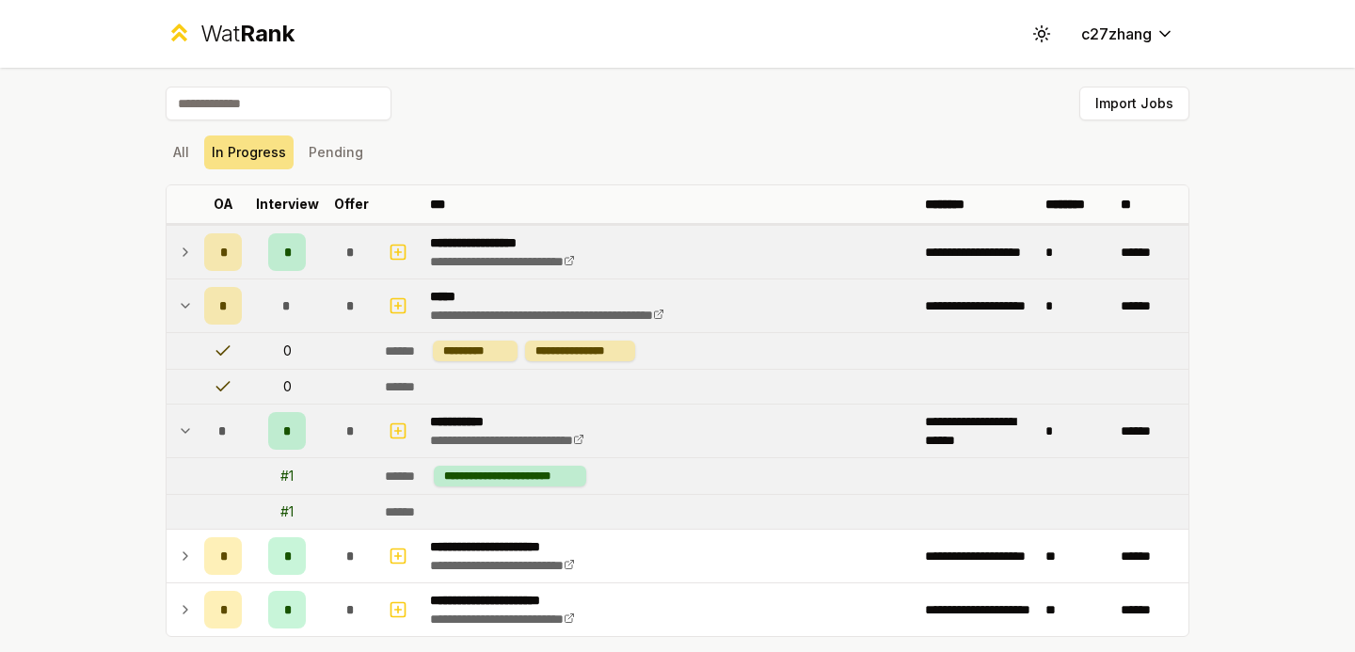
click at [186, 261] on icon at bounding box center [185, 252] width 15 height 23
